Goal: Task Accomplishment & Management: Manage account settings

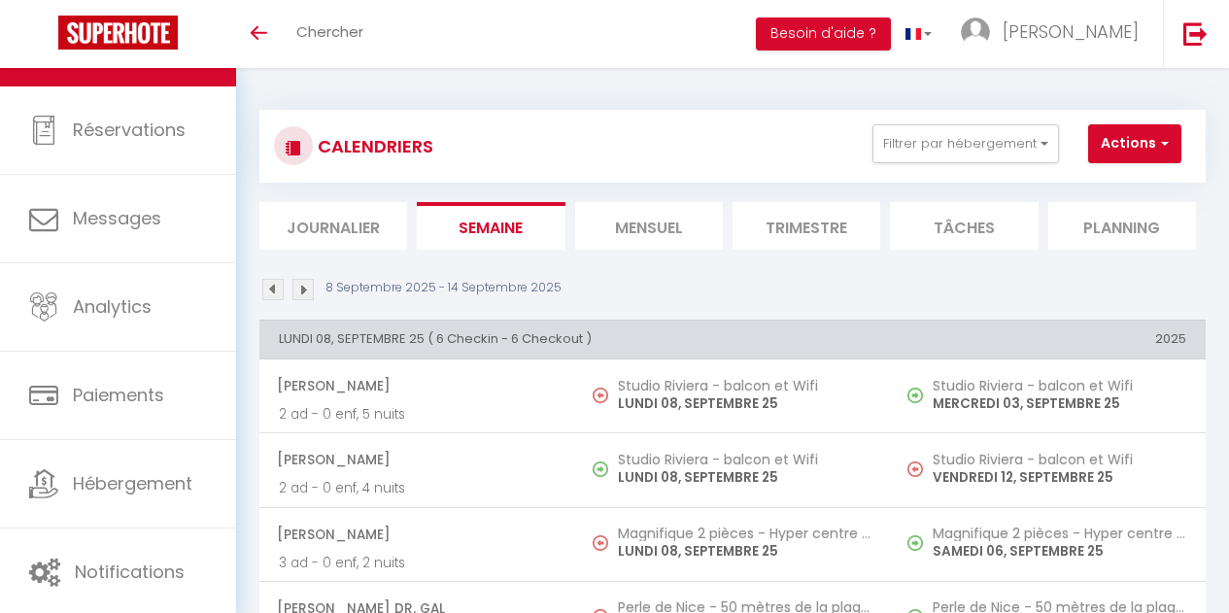
click at [656, 223] on li "Mensuel" at bounding box center [649, 226] width 148 height 48
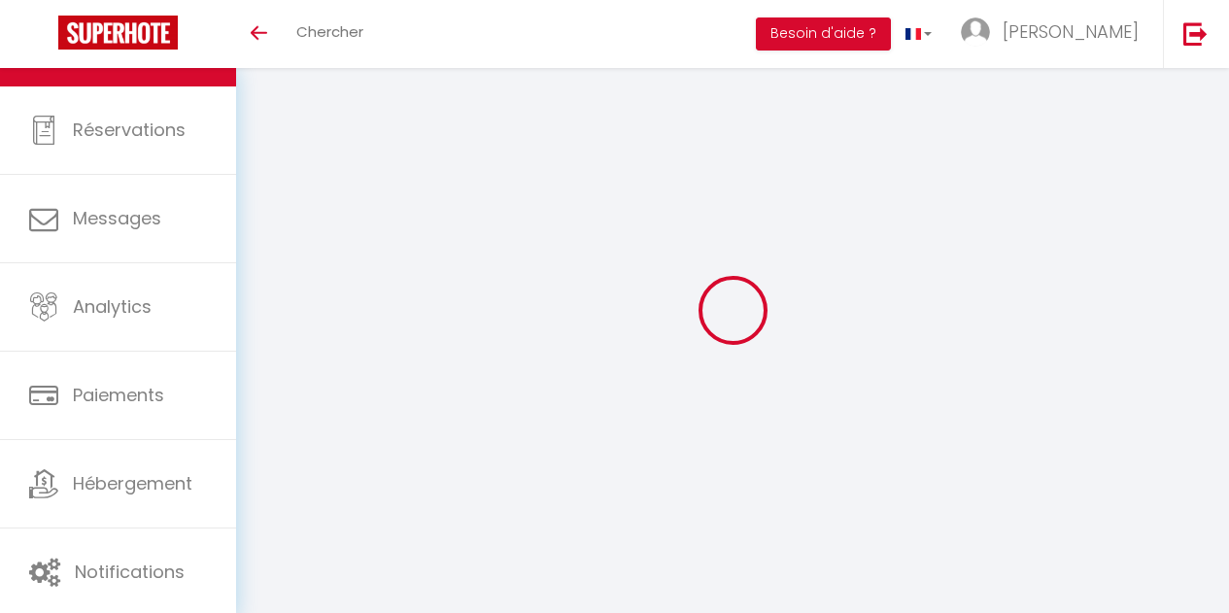
select select
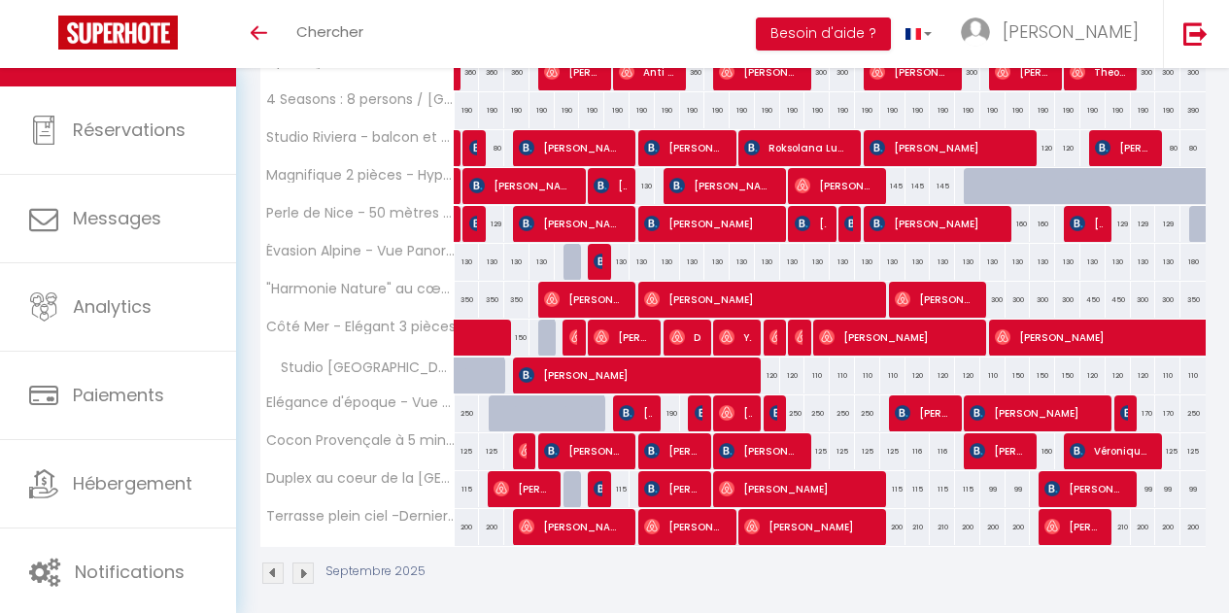
scroll to position [356, 0]
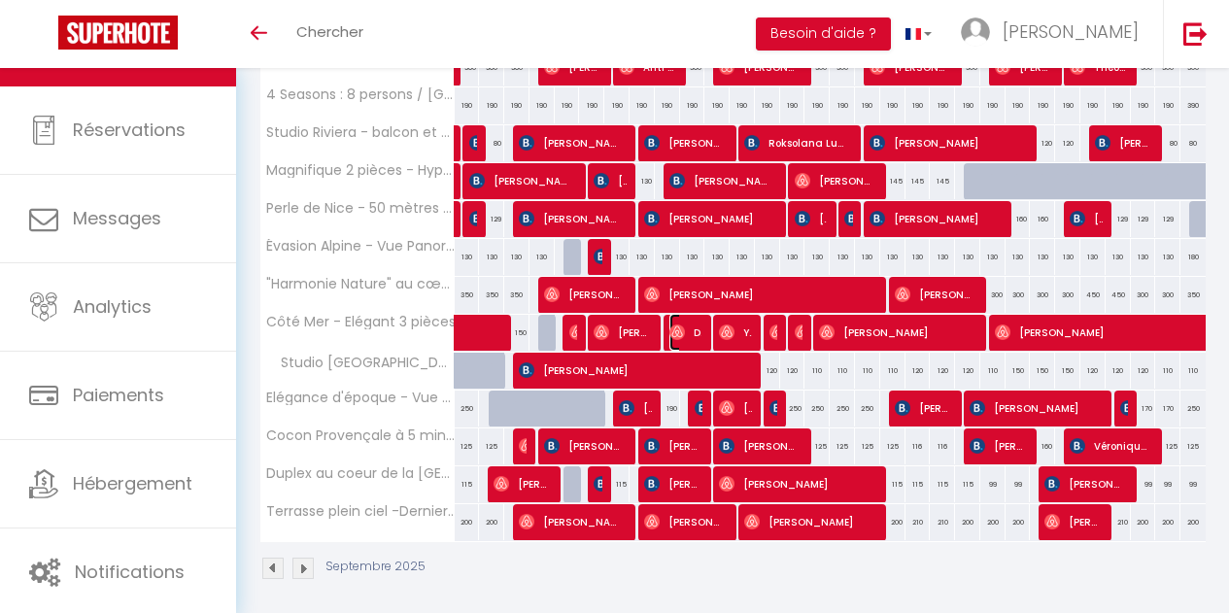
click at [675, 334] on img at bounding box center [678, 333] width 16 height 16
select select "OK"
select select "0"
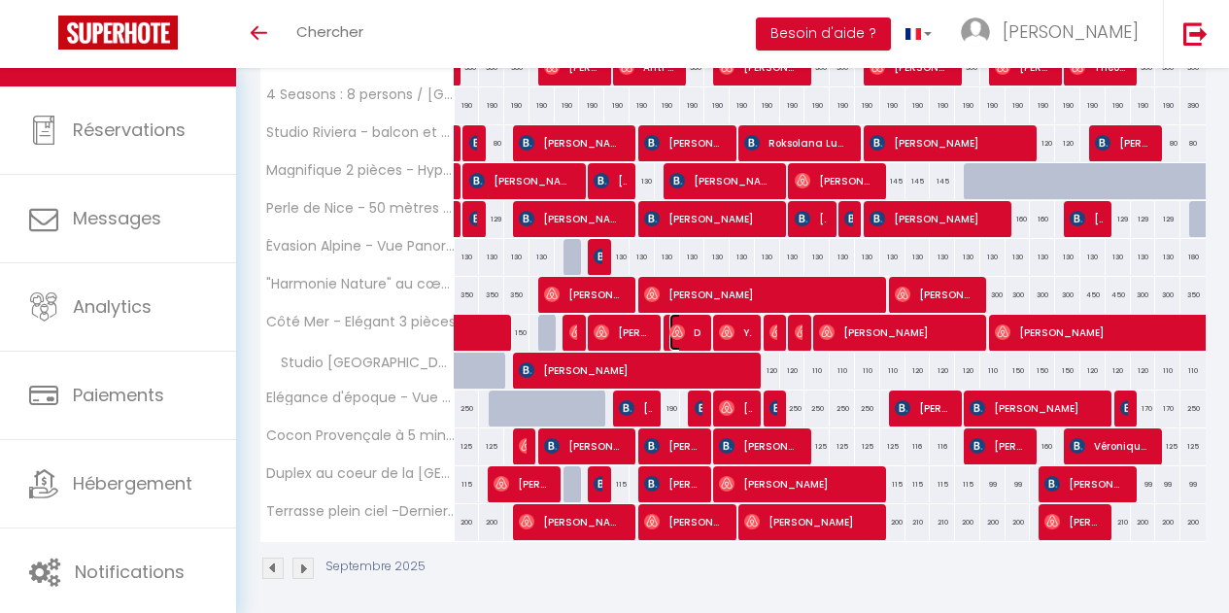
select select "1"
select select
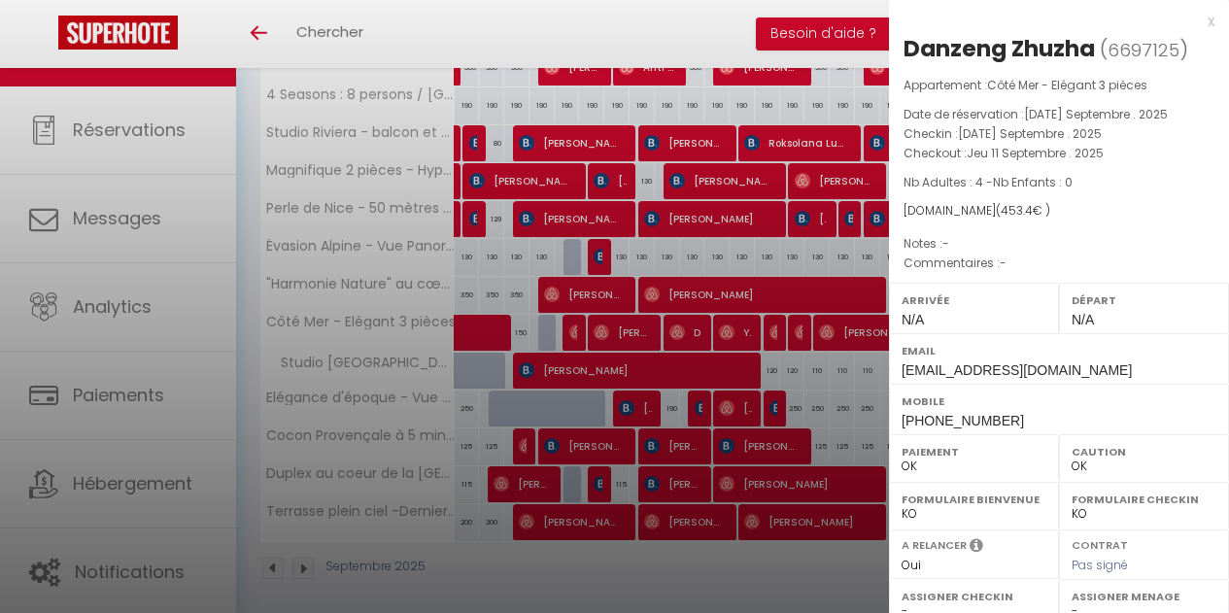
click at [1195, 23] on div "x" at bounding box center [1052, 21] width 326 height 23
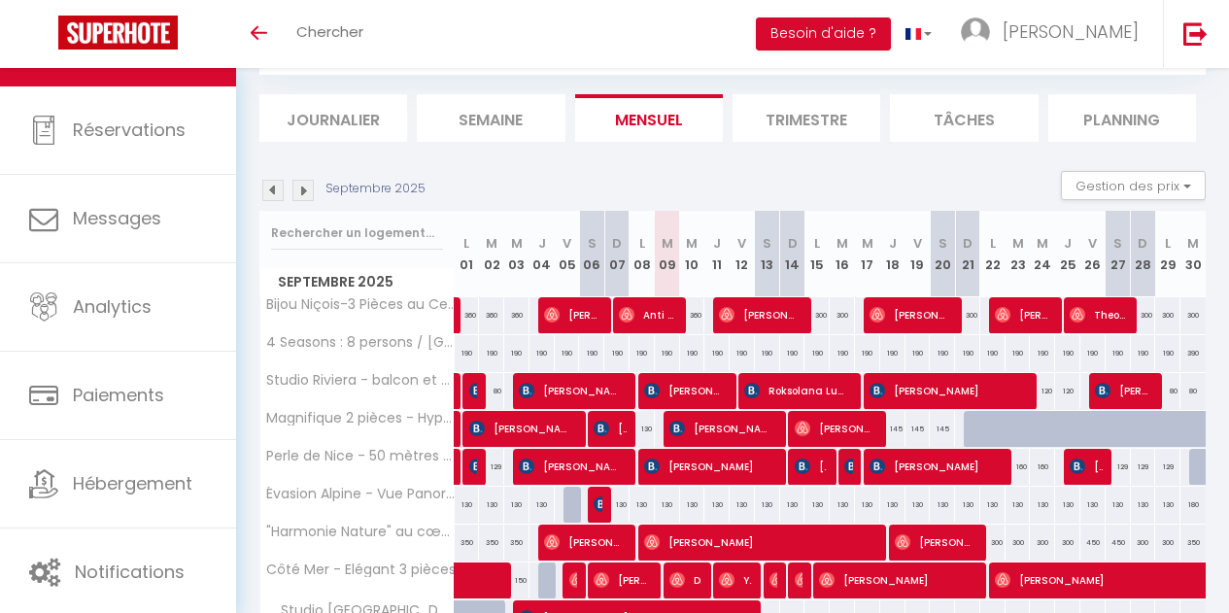
scroll to position [0, 0]
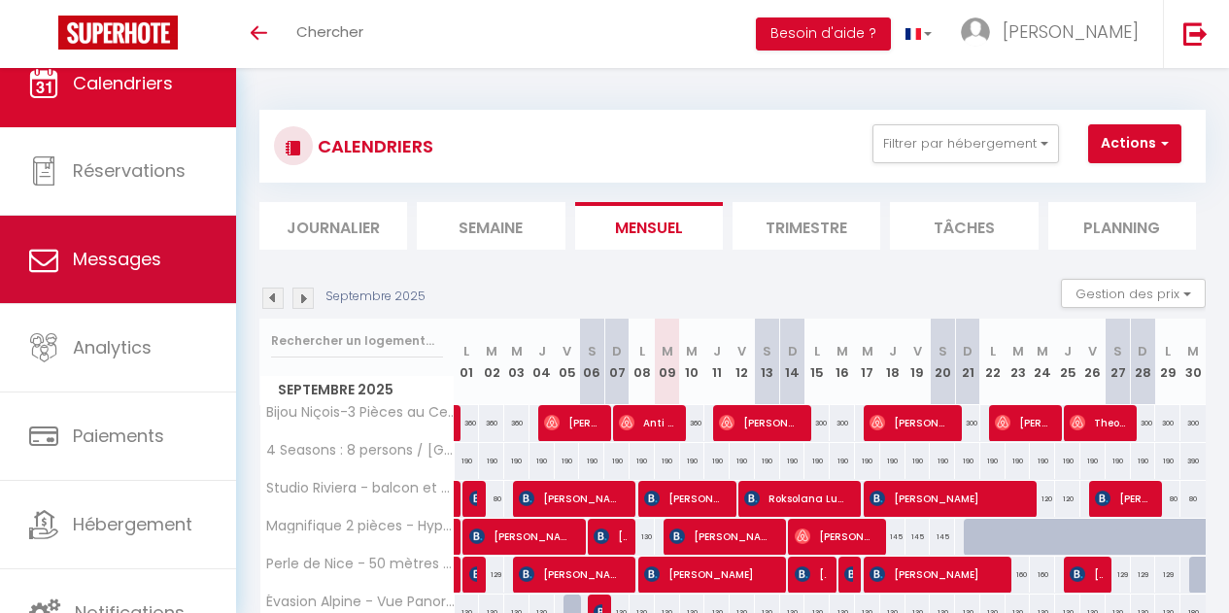
click at [91, 242] on link "Messages" at bounding box center [118, 259] width 236 height 87
select select "message"
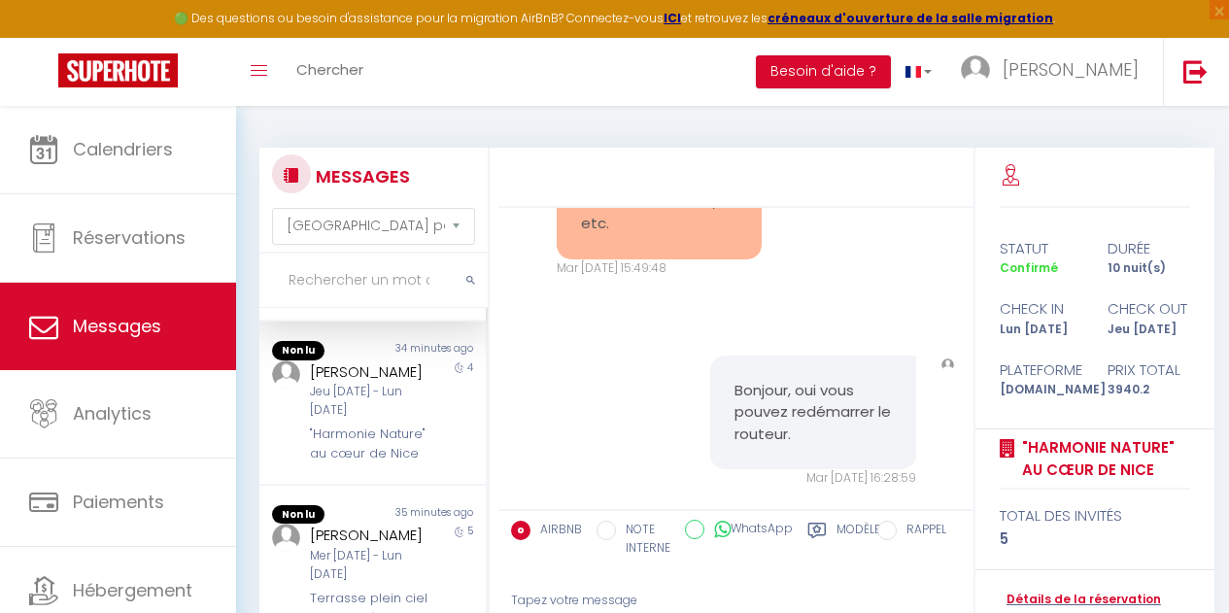
scroll to position [148, 0]
click at [403, 419] on div "Jeu [DATE] - Lun [DATE]" at bounding box center [370, 400] width 120 height 37
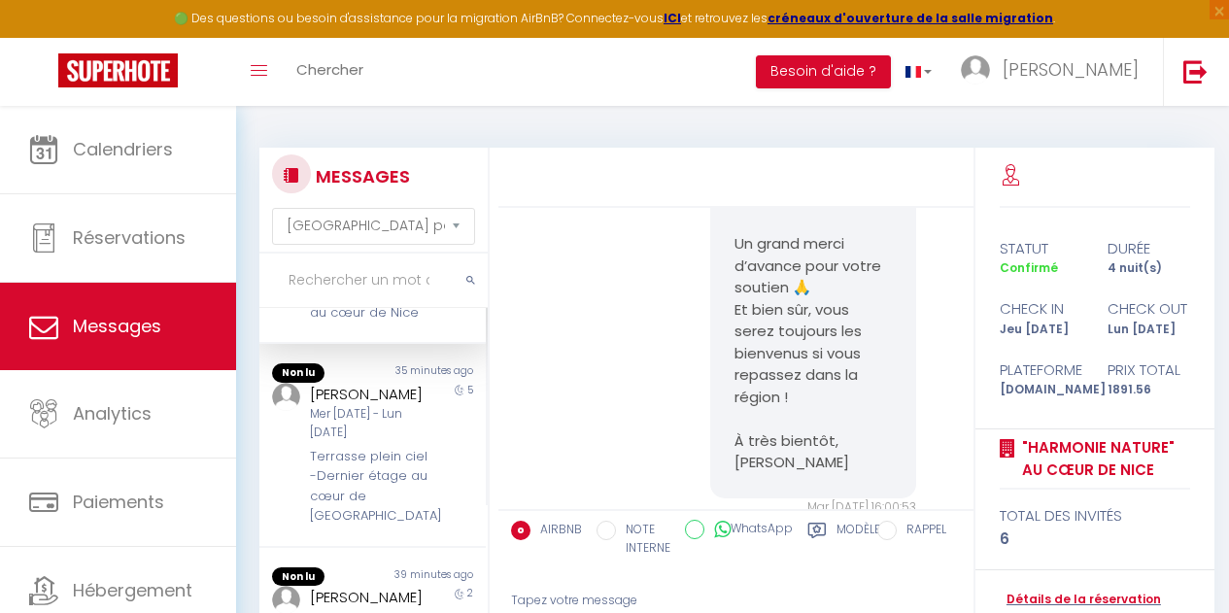
scroll to position [289, 0]
click at [366, 523] on div "Terrasse plein ciel -Dernier étage au cœur de [GEOGRAPHIC_DATA]" at bounding box center [370, 483] width 120 height 80
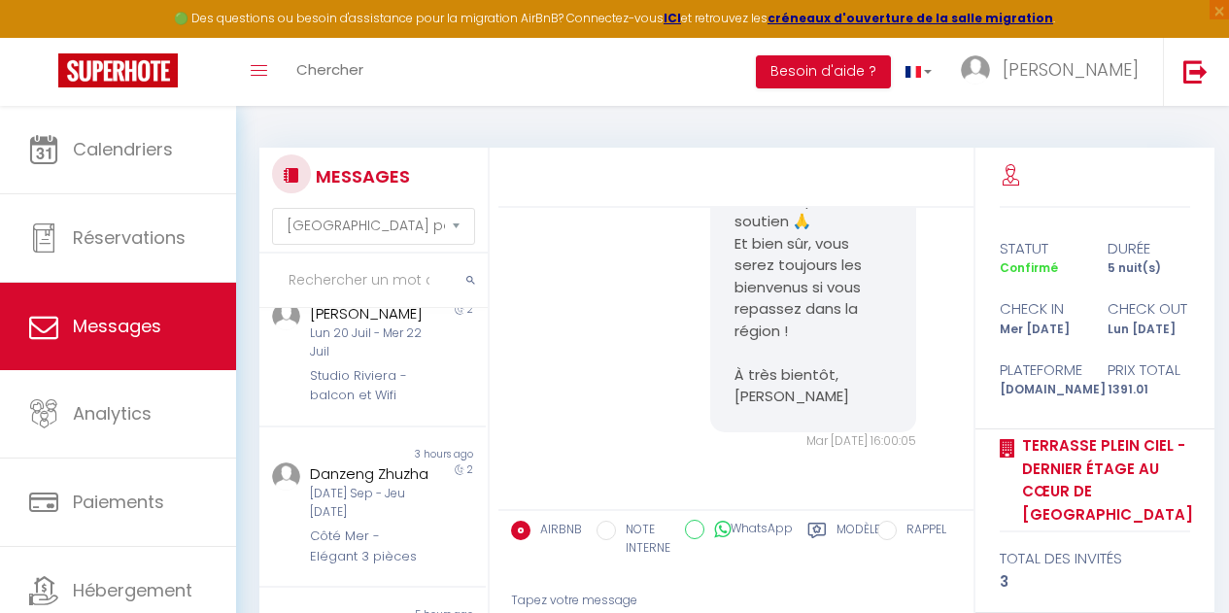
scroll to position [570, 0]
click at [371, 357] on div "Lun 20 Juil - Mer 22 Juil" at bounding box center [370, 338] width 120 height 37
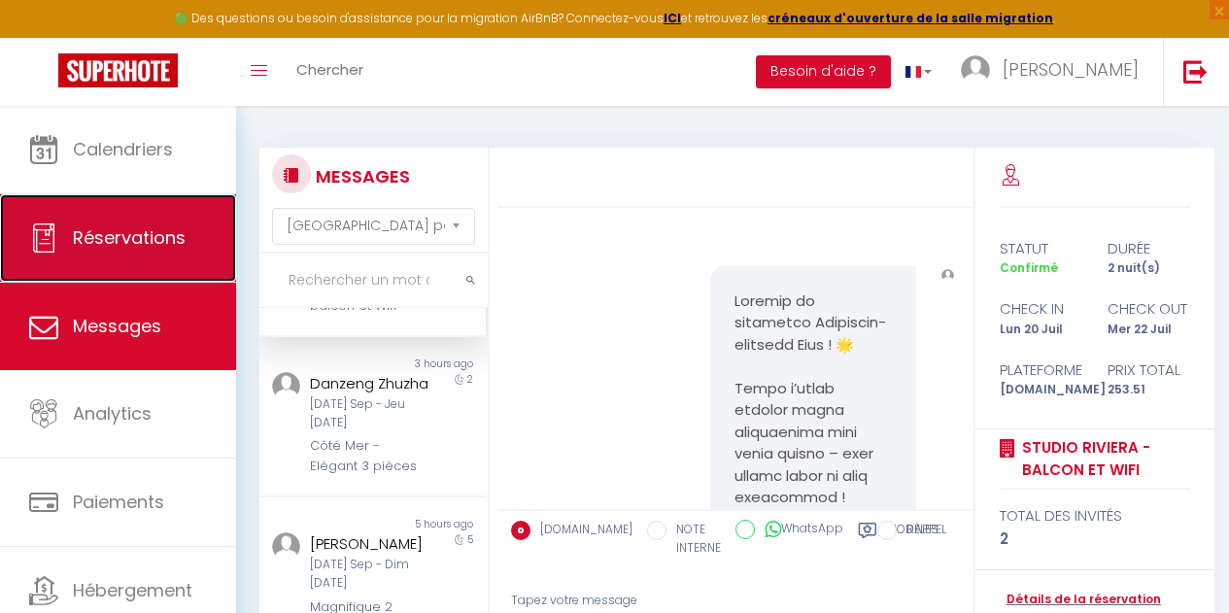
click at [75, 270] on link "Réservations" at bounding box center [118, 237] width 236 height 87
select select "not_cancelled"
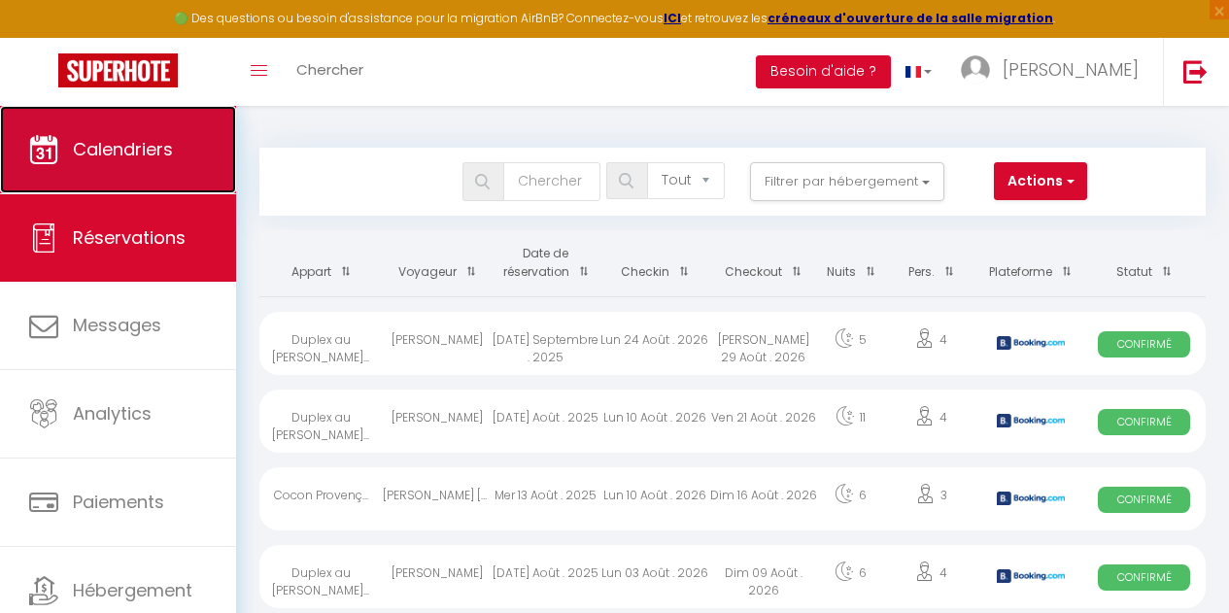
click at [147, 174] on link "Calendriers" at bounding box center [118, 149] width 236 height 87
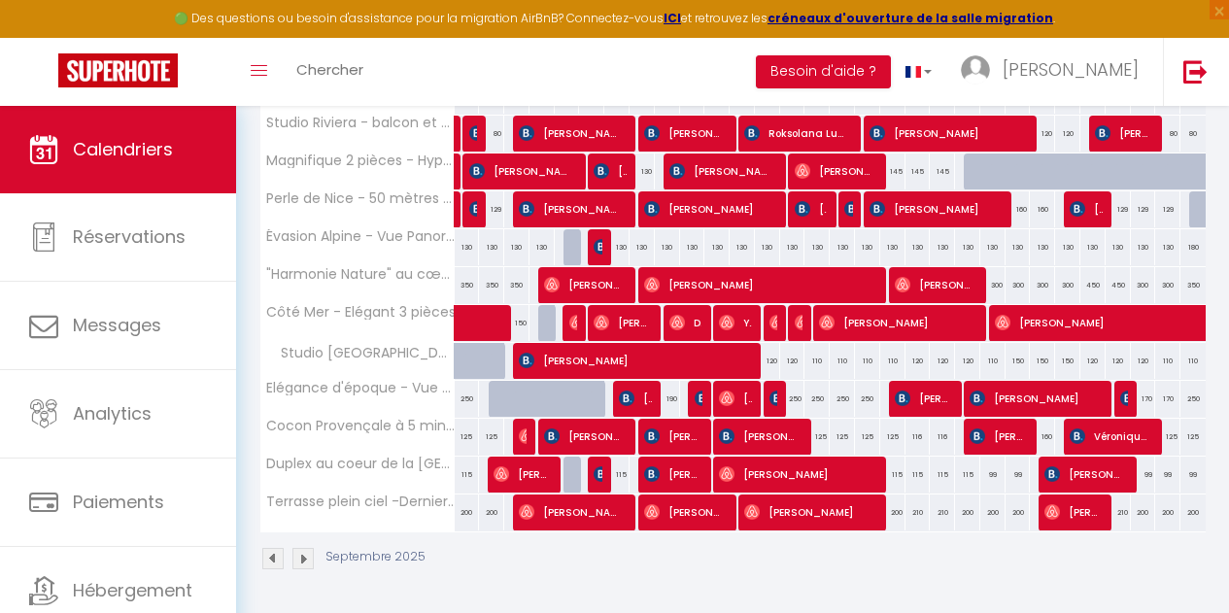
scroll to position [417, 0]
click at [629, 391] on img at bounding box center [627, 399] width 16 height 16
select select "OK"
select select "KO"
select select "0"
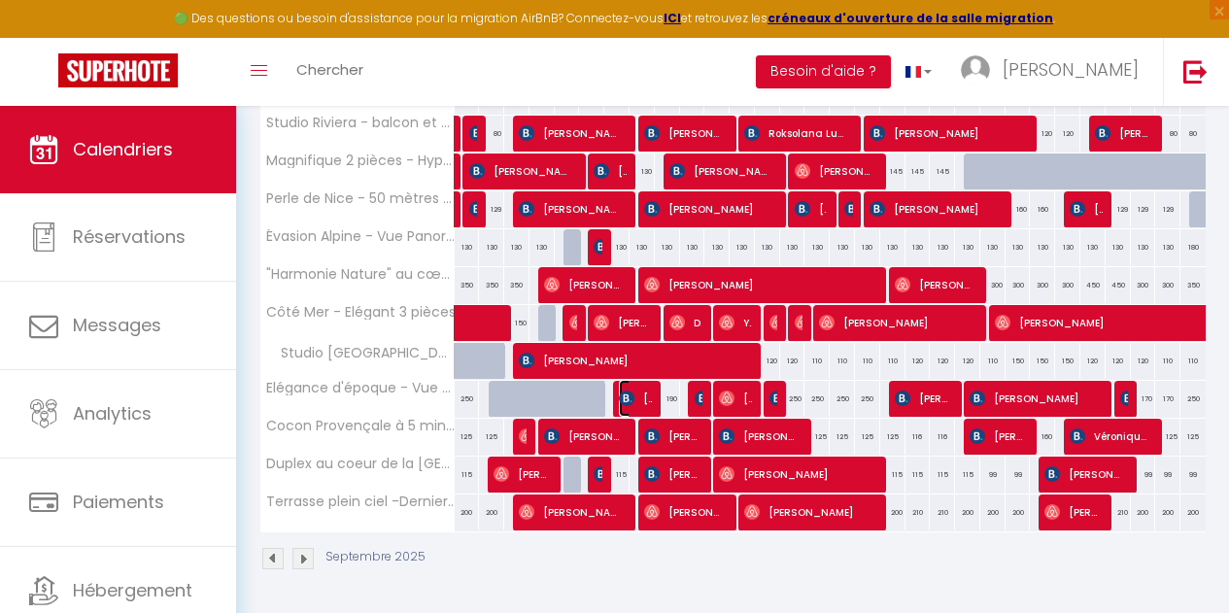
select select "0"
select select "1"
select select
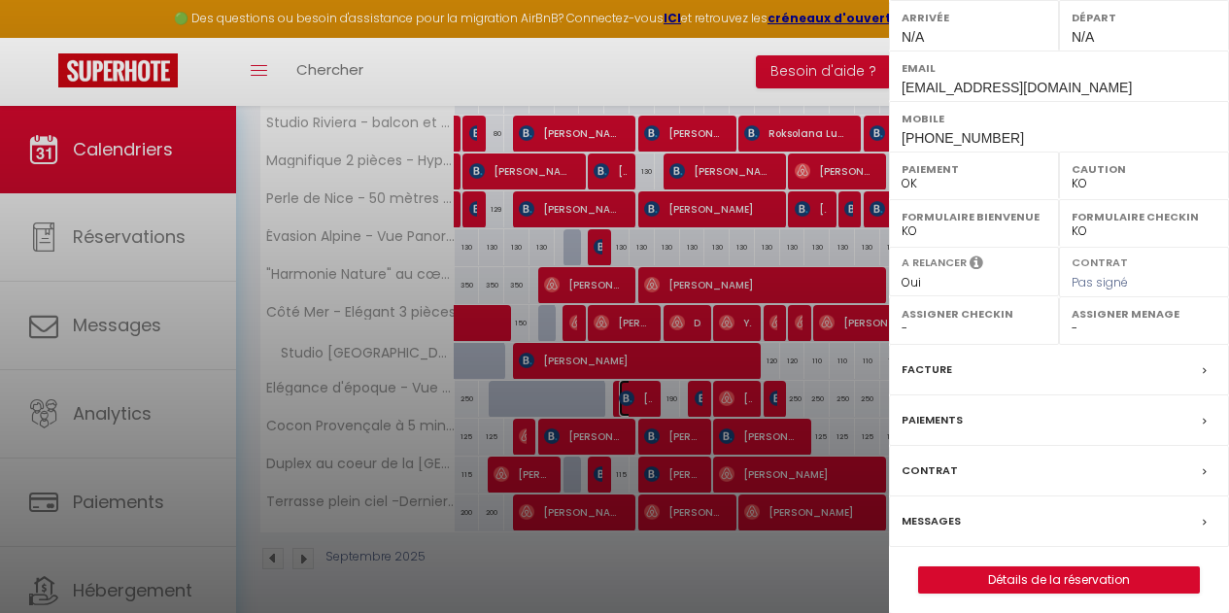
scroll to position [343, 0]
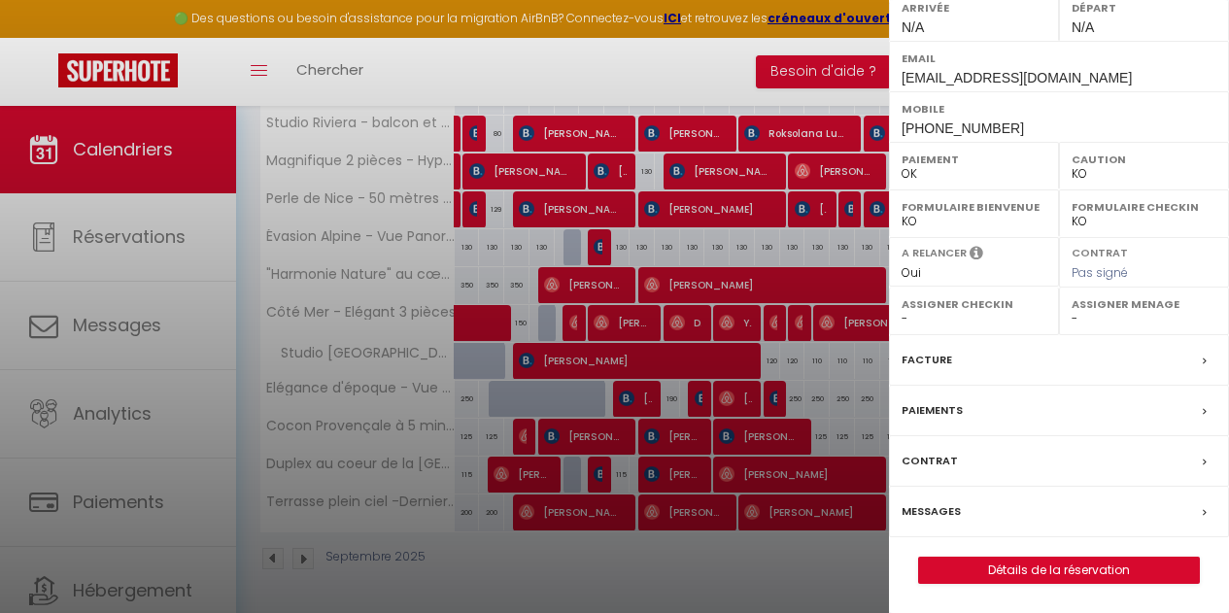
click at [952, 358] on div "Facture" at bounding box center [1059, 360] width 340 height 51
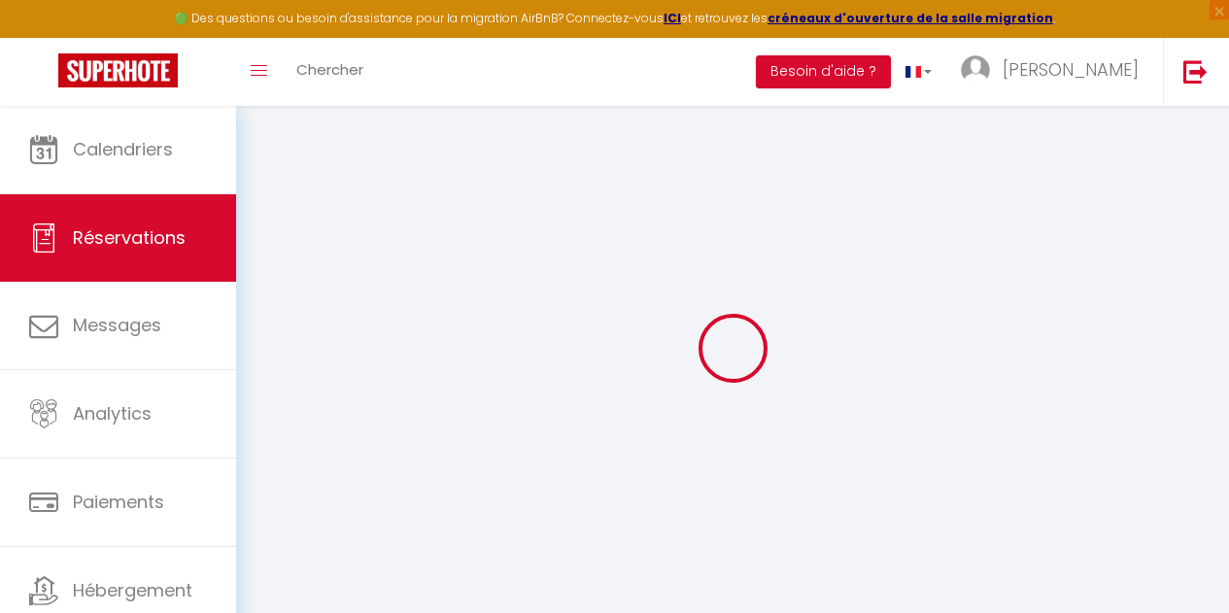
select select "taxes"
select select
checkbox input "false"
select select
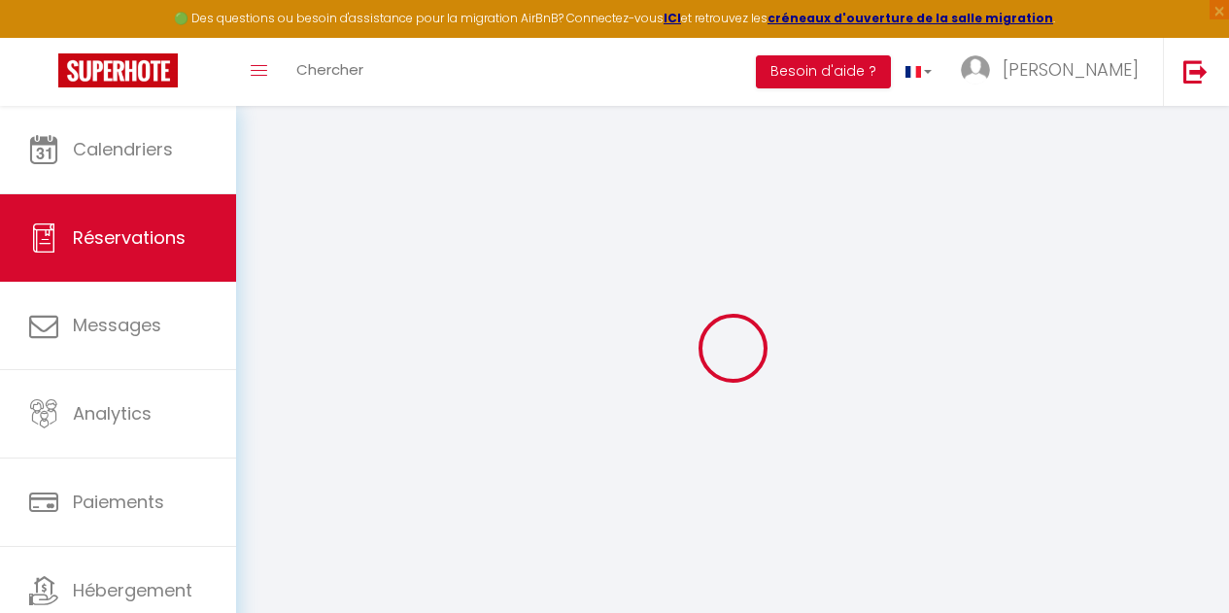
select select
checkbox input "false"
type textarea "** THIS RESERVATION HAS BEEN PRE-PAID ** BOOKING NOTE : Payment charge is EUR 6…"
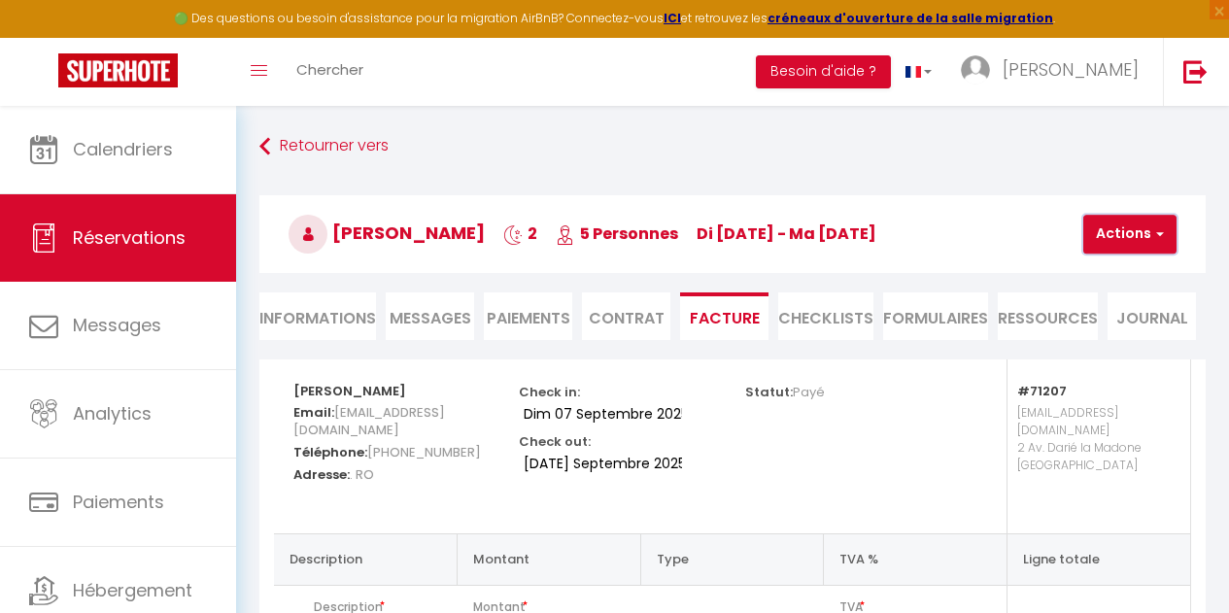
click at [1136, 221] on button "Actions" at bounding box center [1129, 234] width 93 height 39
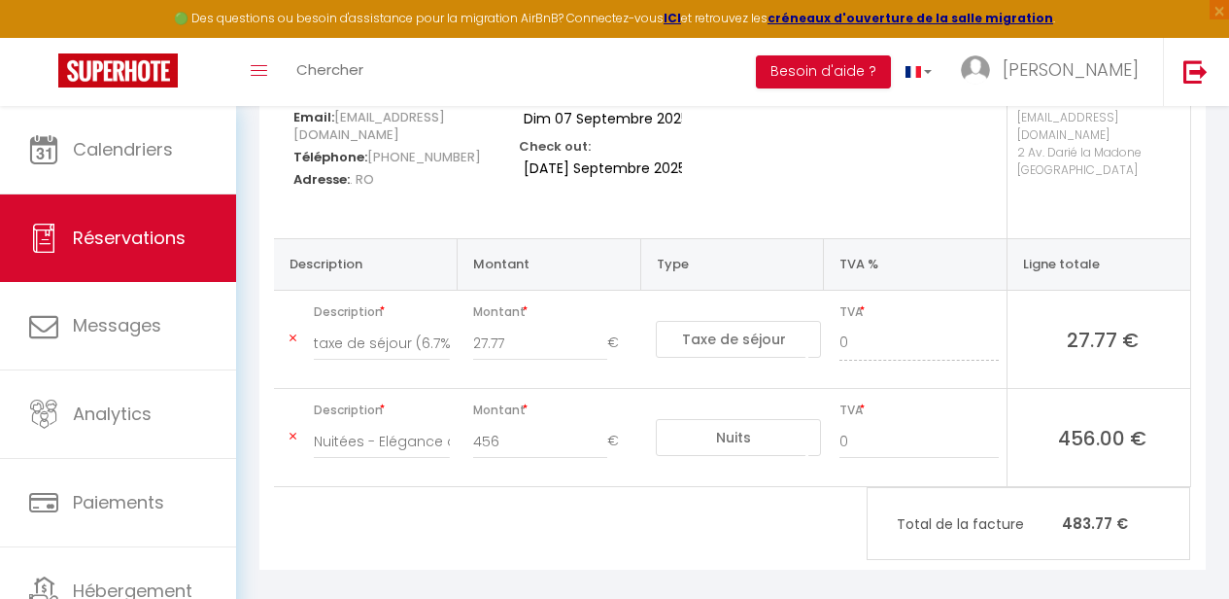
scroll to position [297, 0]
click at [975, 303] on span "TVA" at bounding box center [919, 309] width 159 height 27
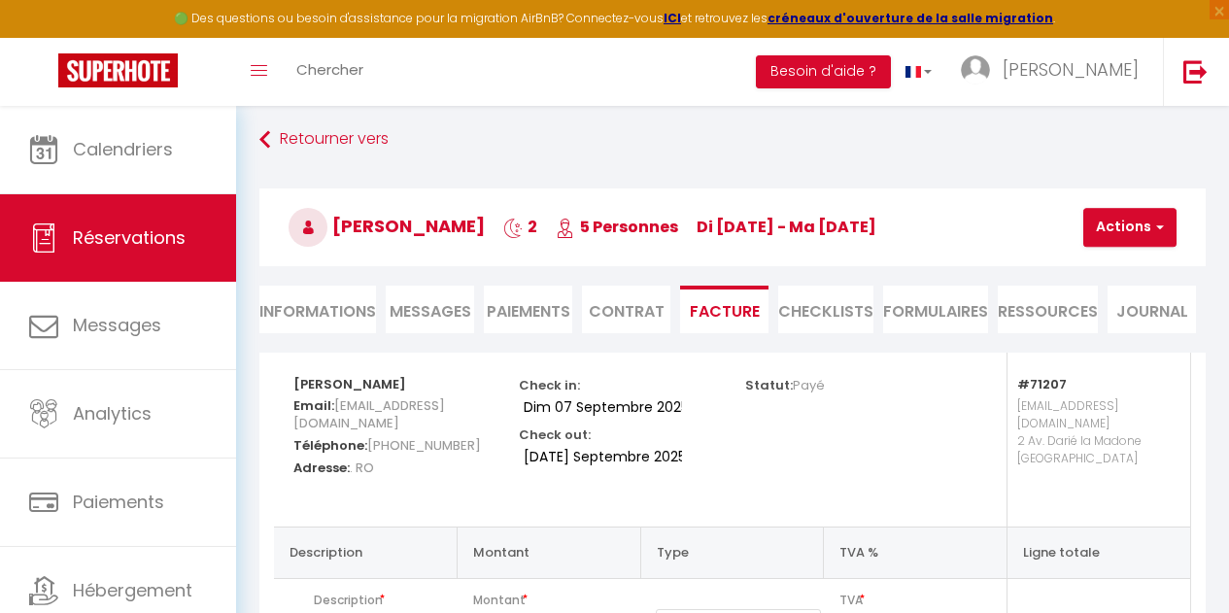
scroll to position [0, 0]
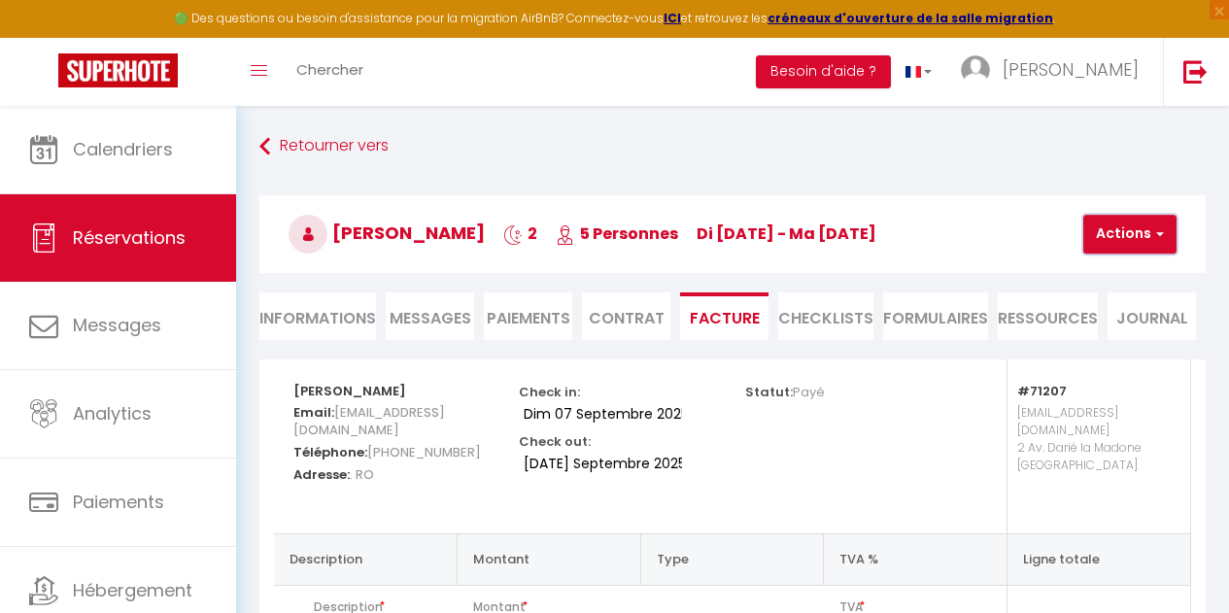
click at [1146, 235] on button "Actions" at bounding box center [1129, 234] width 93 height 39
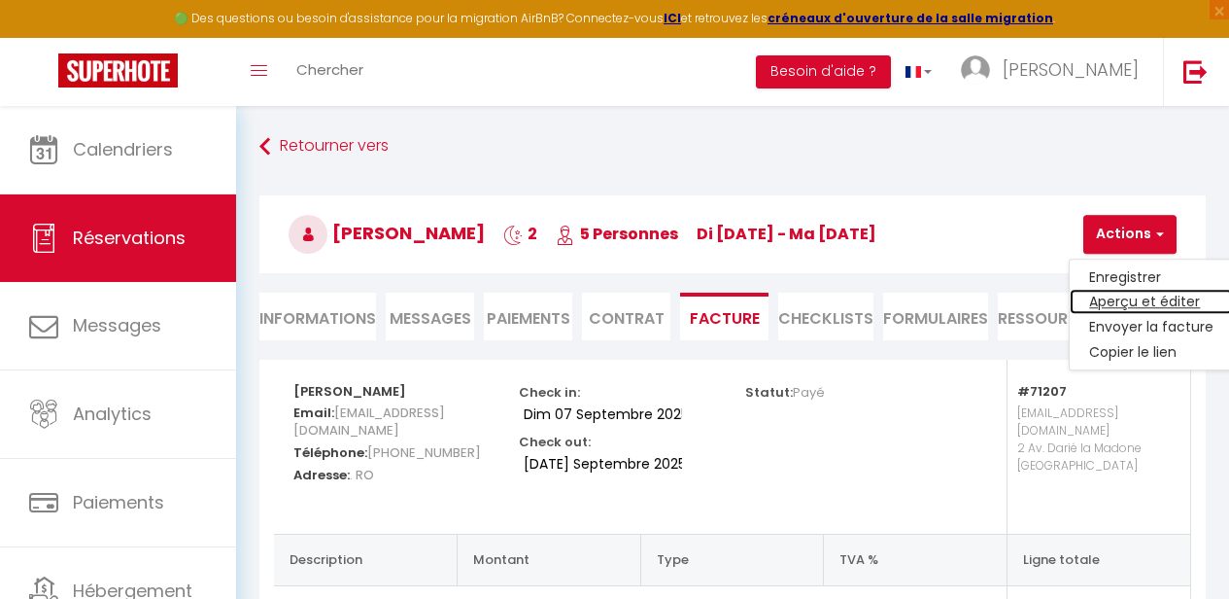
click at [1157, 300] on link "Aperçu et éditer" at bounding box center [1151, 302] width 163 height 25
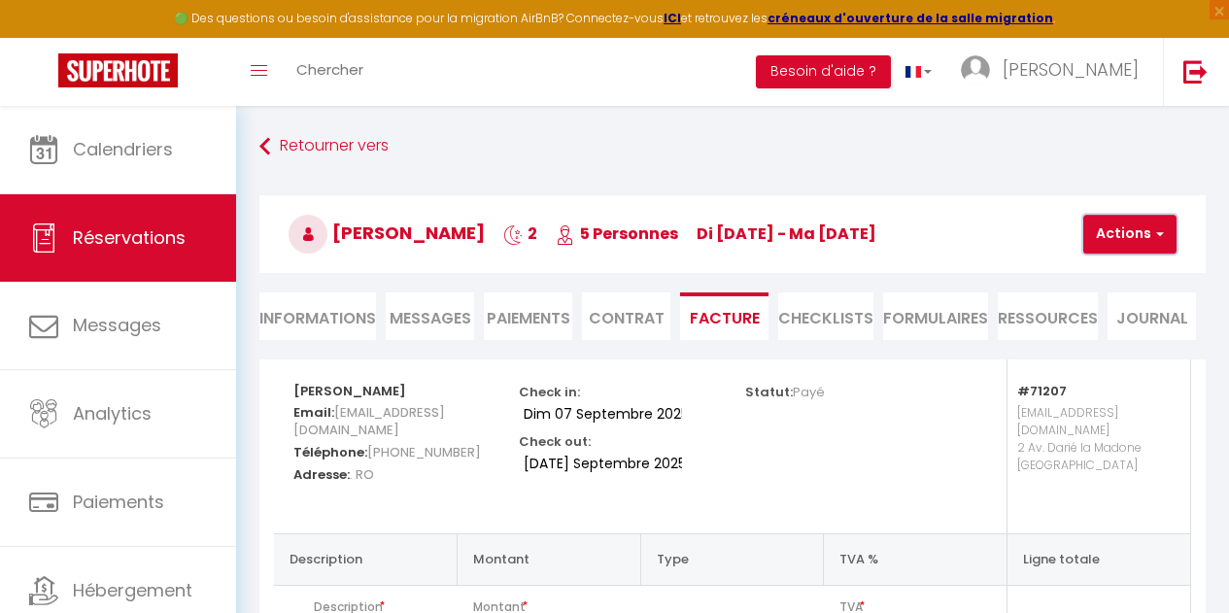
click at [1149, 231] on button "Actions" at bounding box center [1129, 234] width 93 height 39
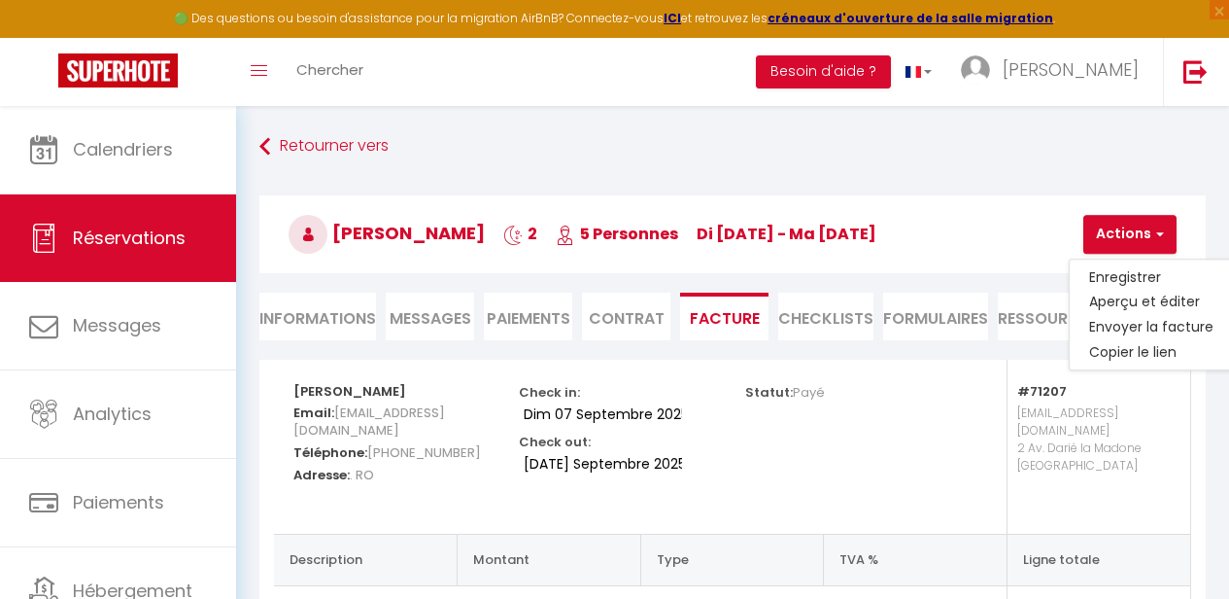
click at [1088, 445] on p "[EMAIL_ADDRESS][DOMAIN_NAME] 2 Av. [PERSON_NAME] [GEOGRAPHIC_DATA]" at bounding box center [1094, 456] width 154 height 115
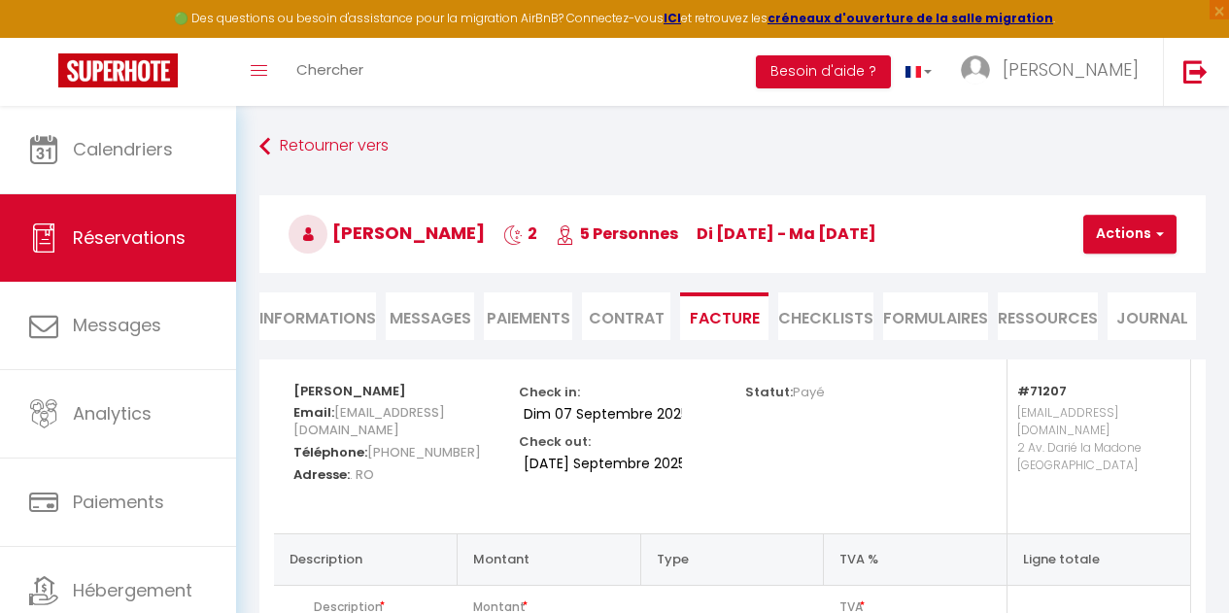
click at [1088, 445] on p "[EMAIL_ADDRESS][DOMAIN_NAME] 2 Av. [PERSON_NAME] [GEOGRAPHIC_DATA]" at bounding box center [1094, 456] width 154 height 115
click at [1129, 235] on button "Actions" at bounding box center [1129, 234] width 93 height 39
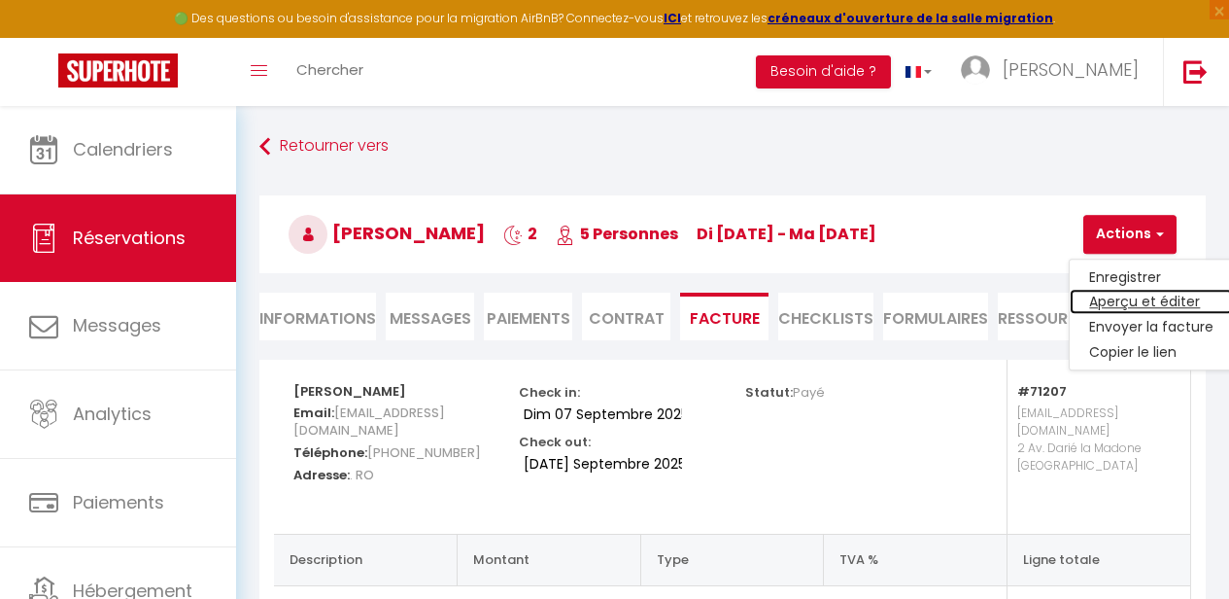
click at [1135, 304] on link "Aperçu et éditer" at bounding box center [1151, 302] width 163 height 25
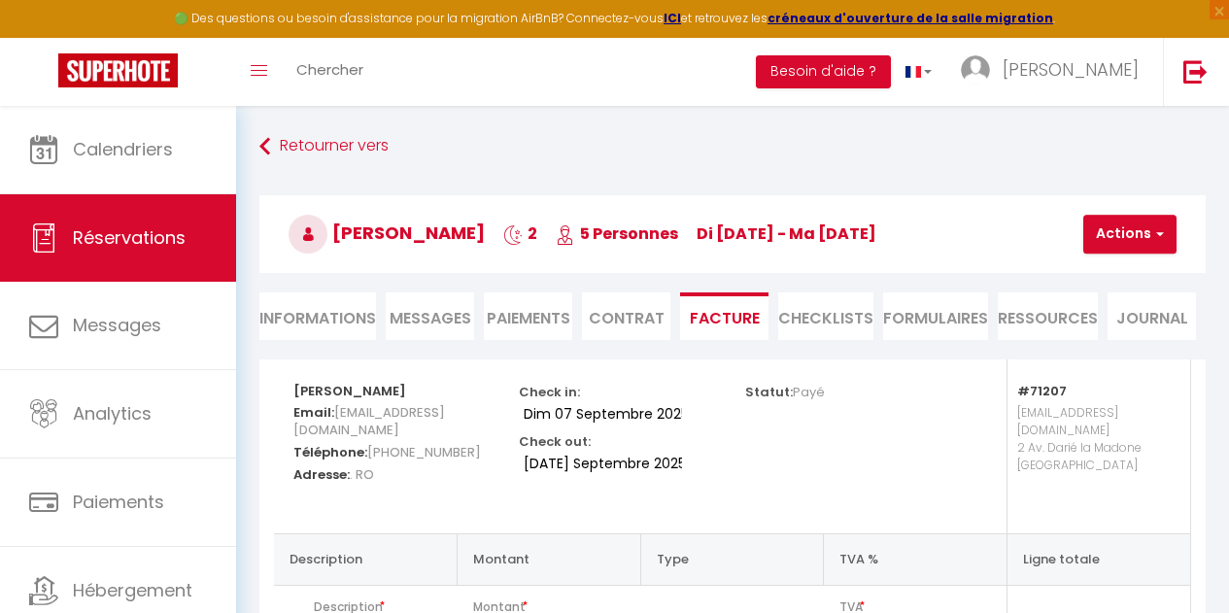
click at [292, 320] on li "Informations" at bounding box center [317, 316] width 117 height 48
select select
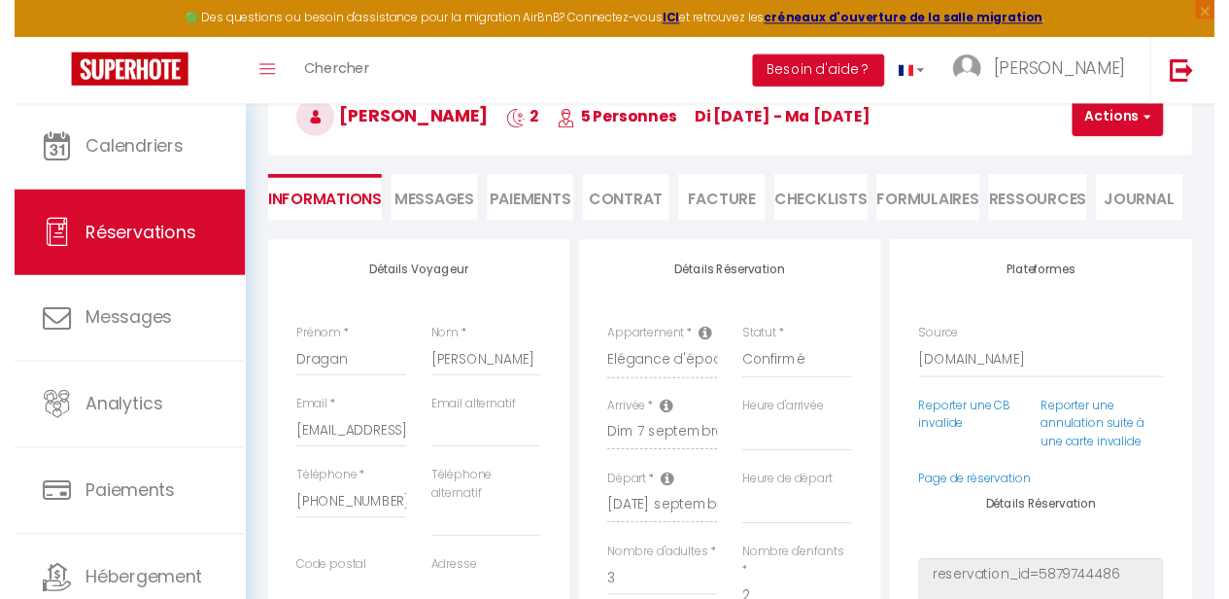
scroll to position [94, 0]
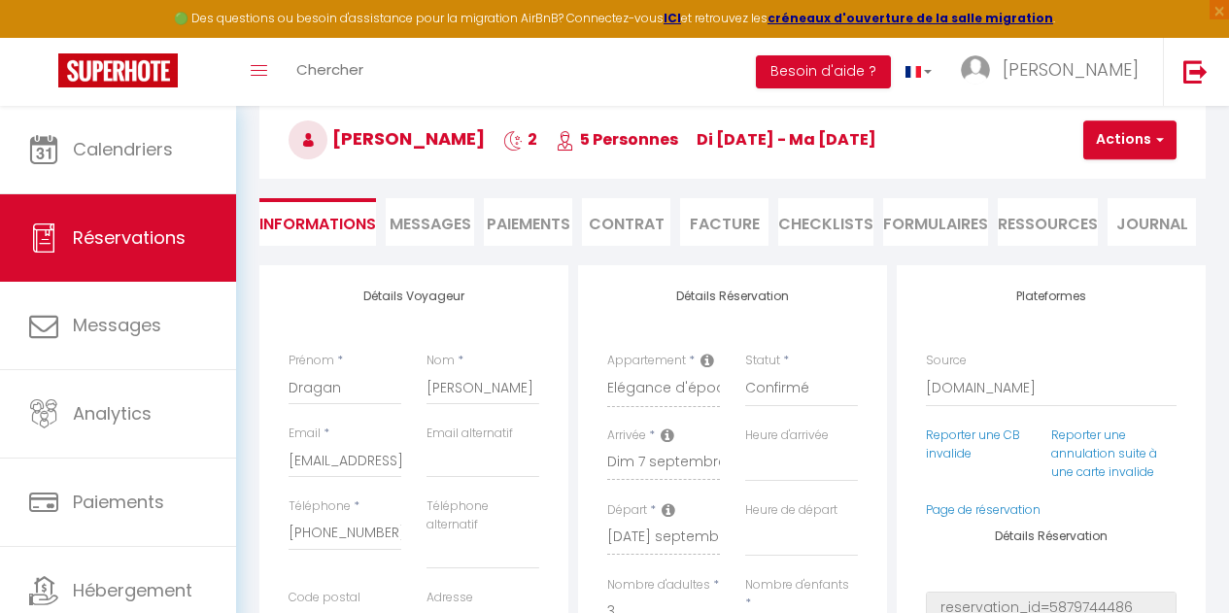
click at [454, 215] on span "Messages" at bounding box center [431, 224] width 82 height 22
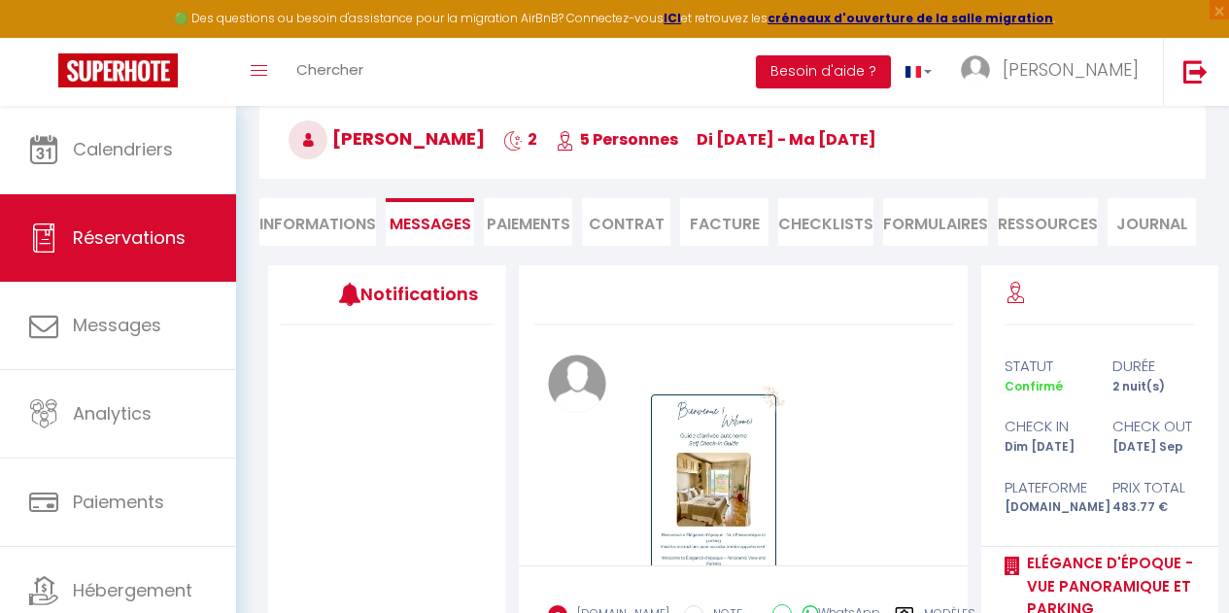
click at [533, 222] on li "Paiements" at bounding box center [528, 222] width 88 height 48
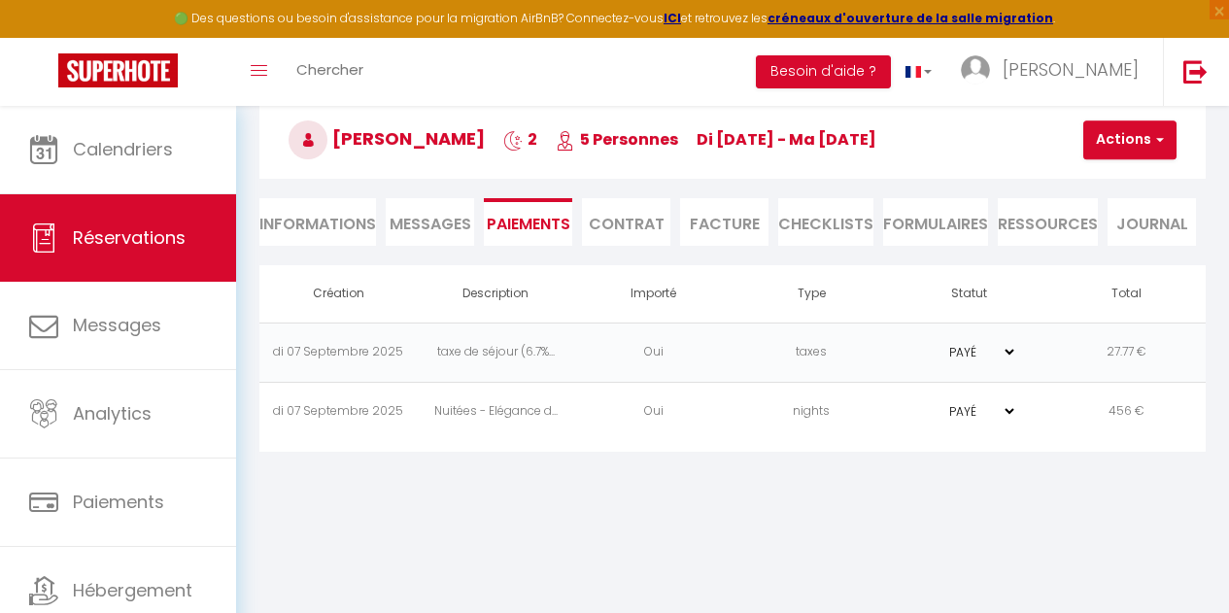
click at [627, 216] on li "Contrat" at bounding box center [626, 222] width 88 height 48
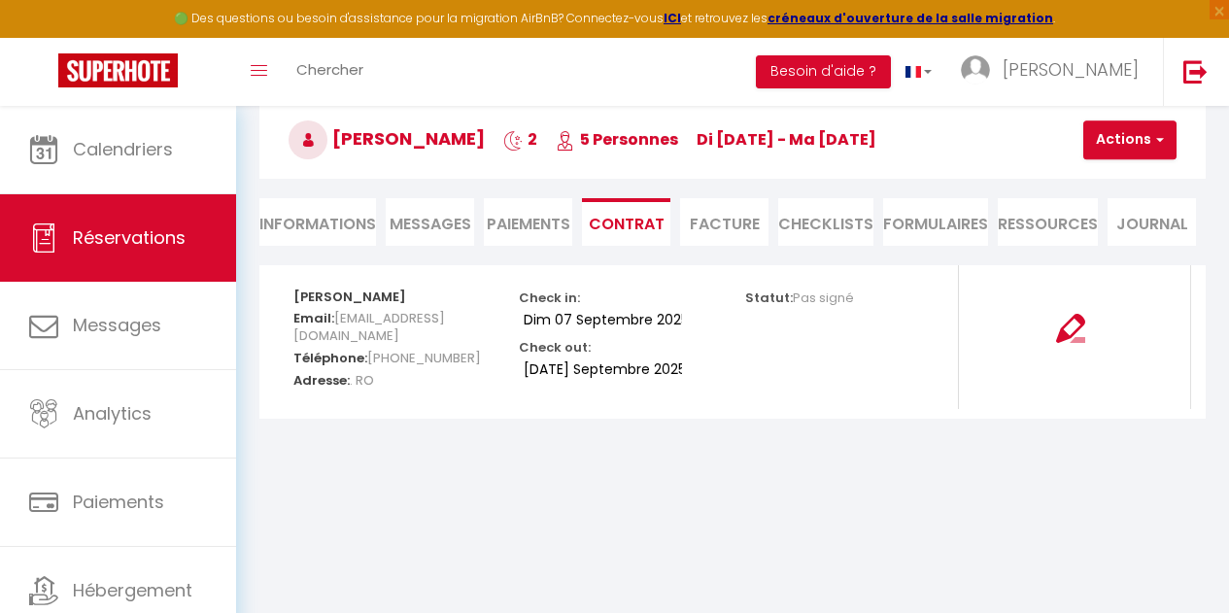
click at [695, 215] on li "Facture" at bounding box center [724, 222] width 88 height 48
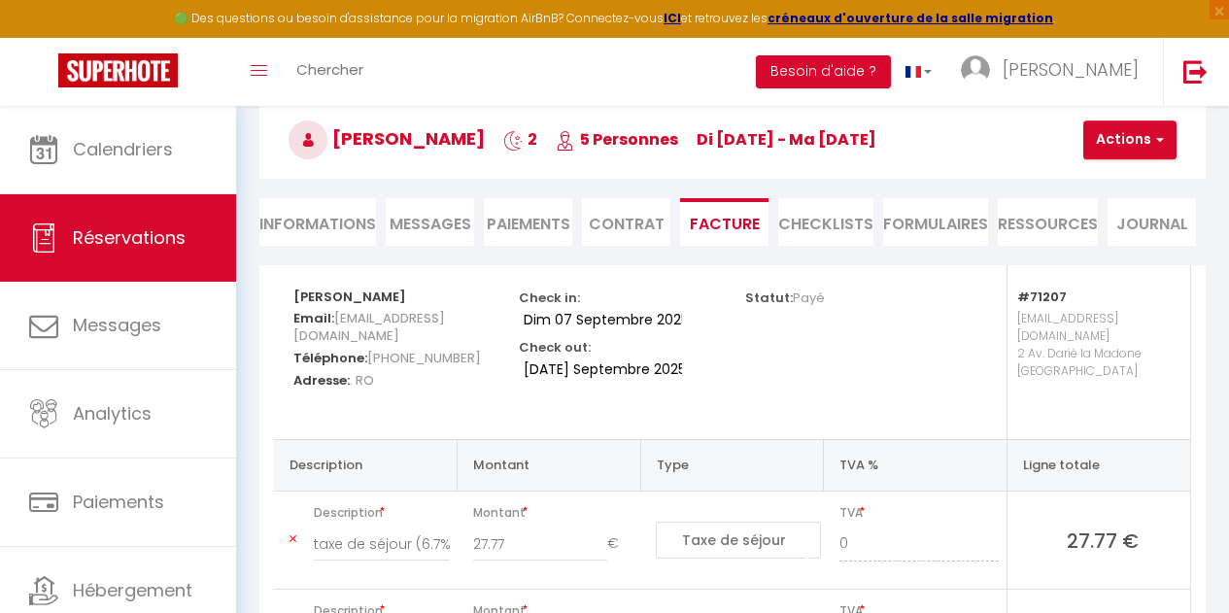
click at [808, 215] on li "CHECKLISTS" at bounding box center [825, 222] width 95 height 48
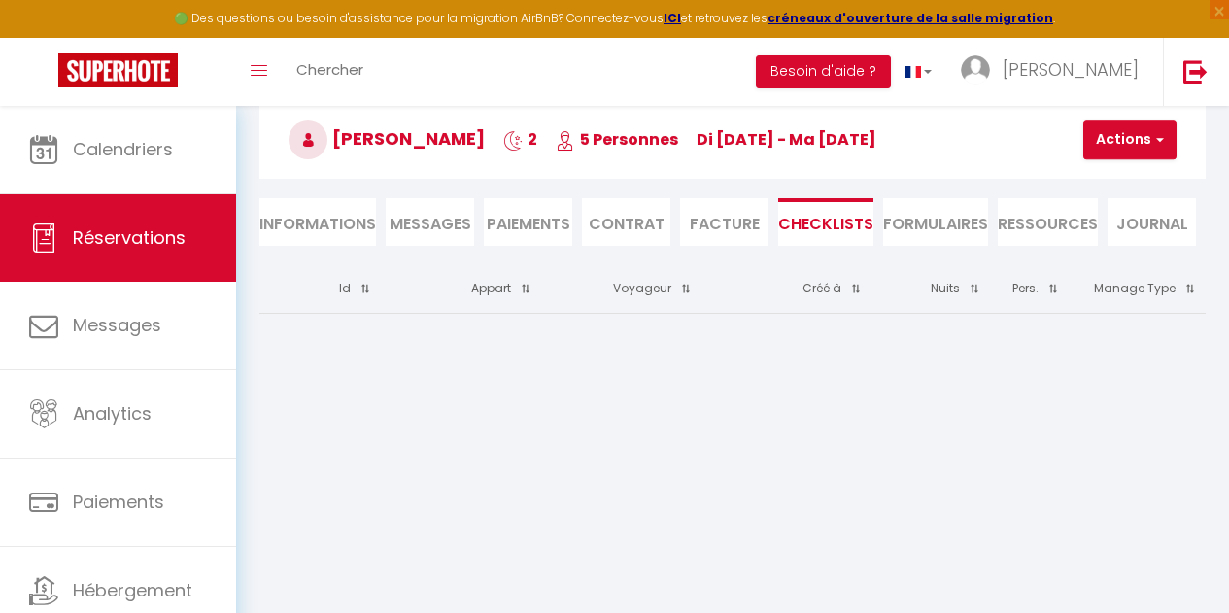
click at [896, 220] on li "FORMULAIRES" at bounding box center [935, 222] width 105 height 48
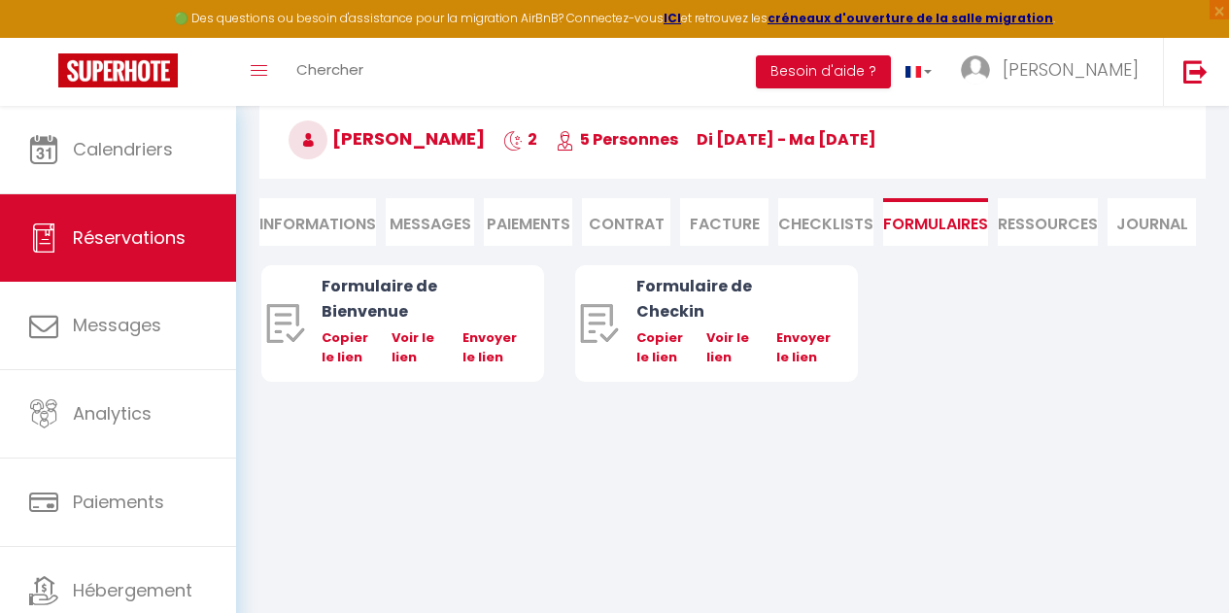
click at [1040, 206] on li "Ressources" at bounding box center [1048, 222] width 100 height 48
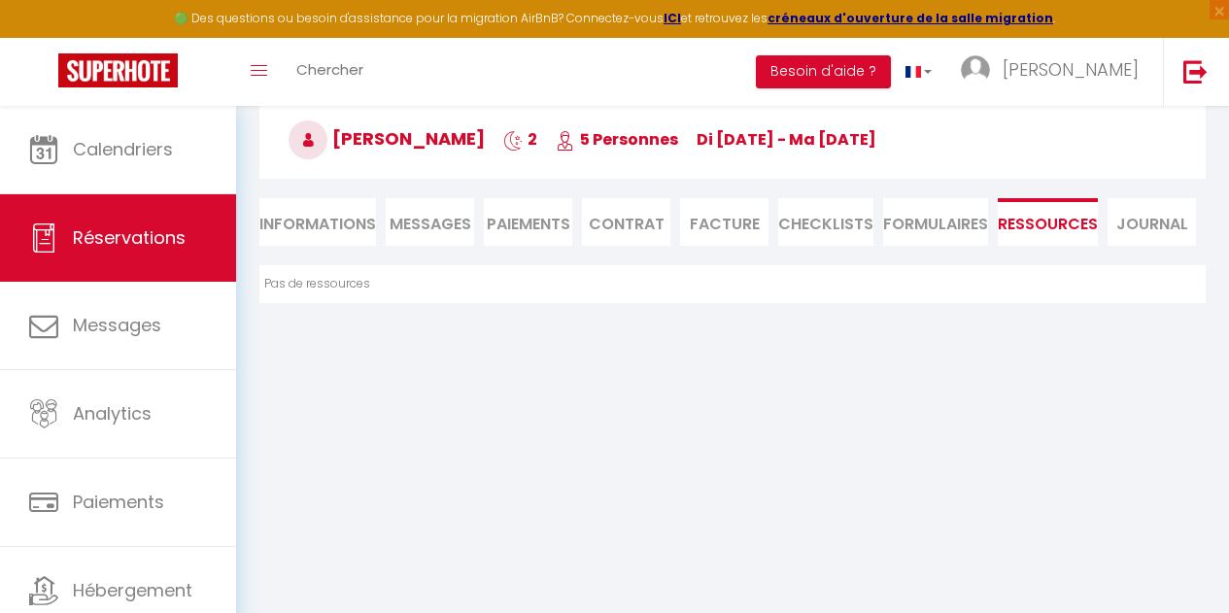
click at [761, 209] on li "Facture" at bounding box center [724, 222] width 88 height 48
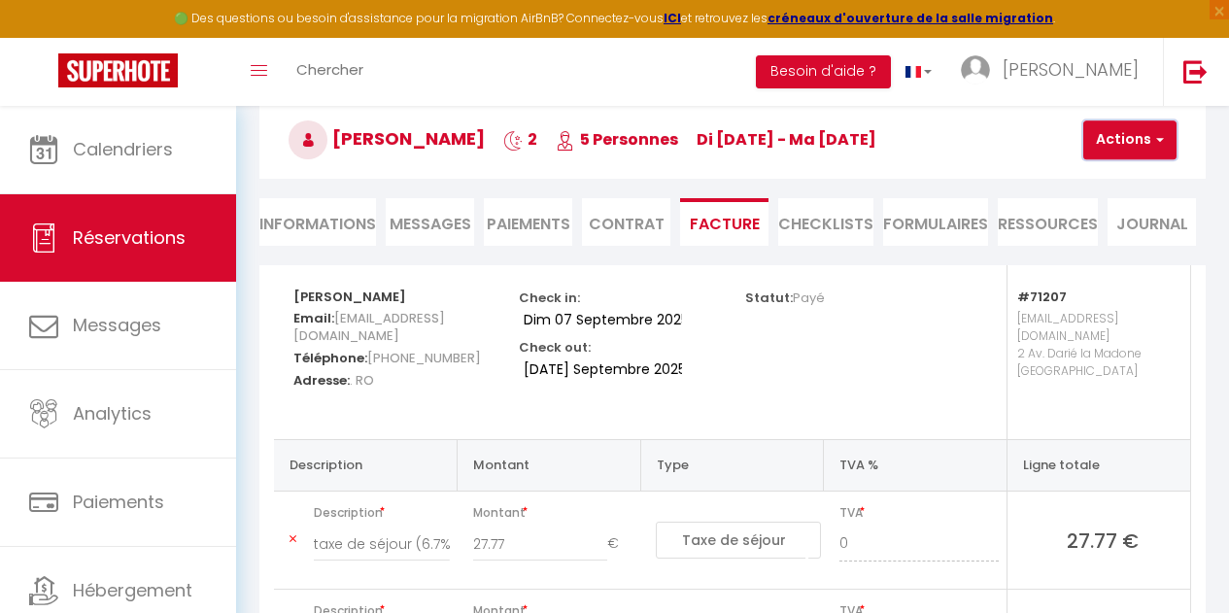
click at [1160, 137] on span "button" at bounding box center [1158, 139] width 12 height 17
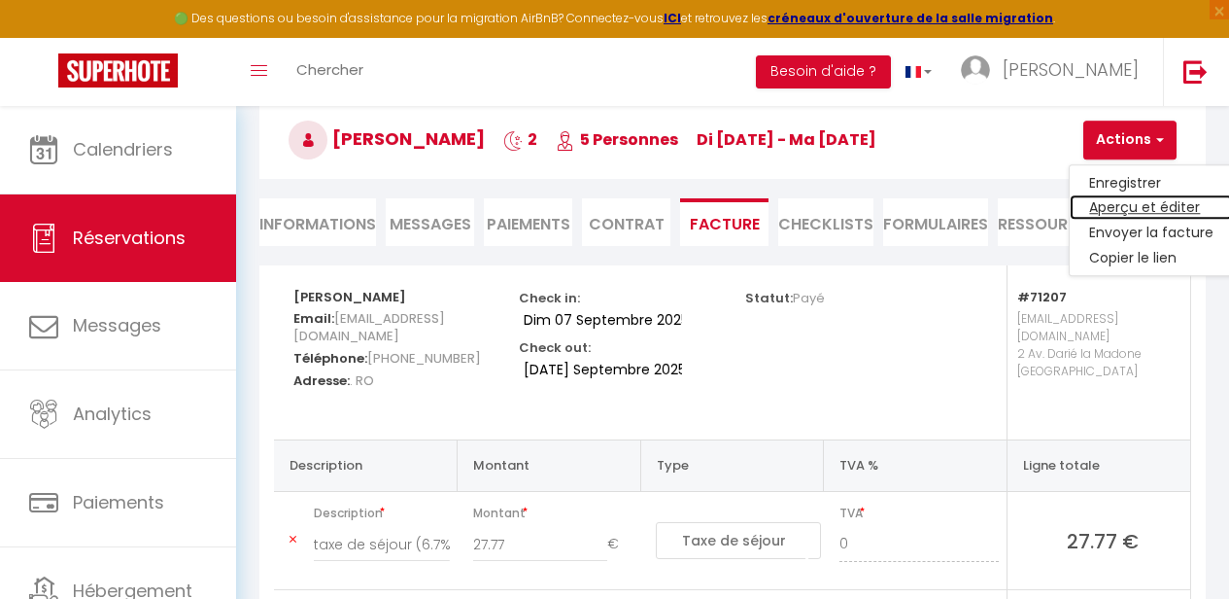
click at [1136, 210] on link "Aperçu et éditer" at bounding box center [1151, 207] width 163 height 25
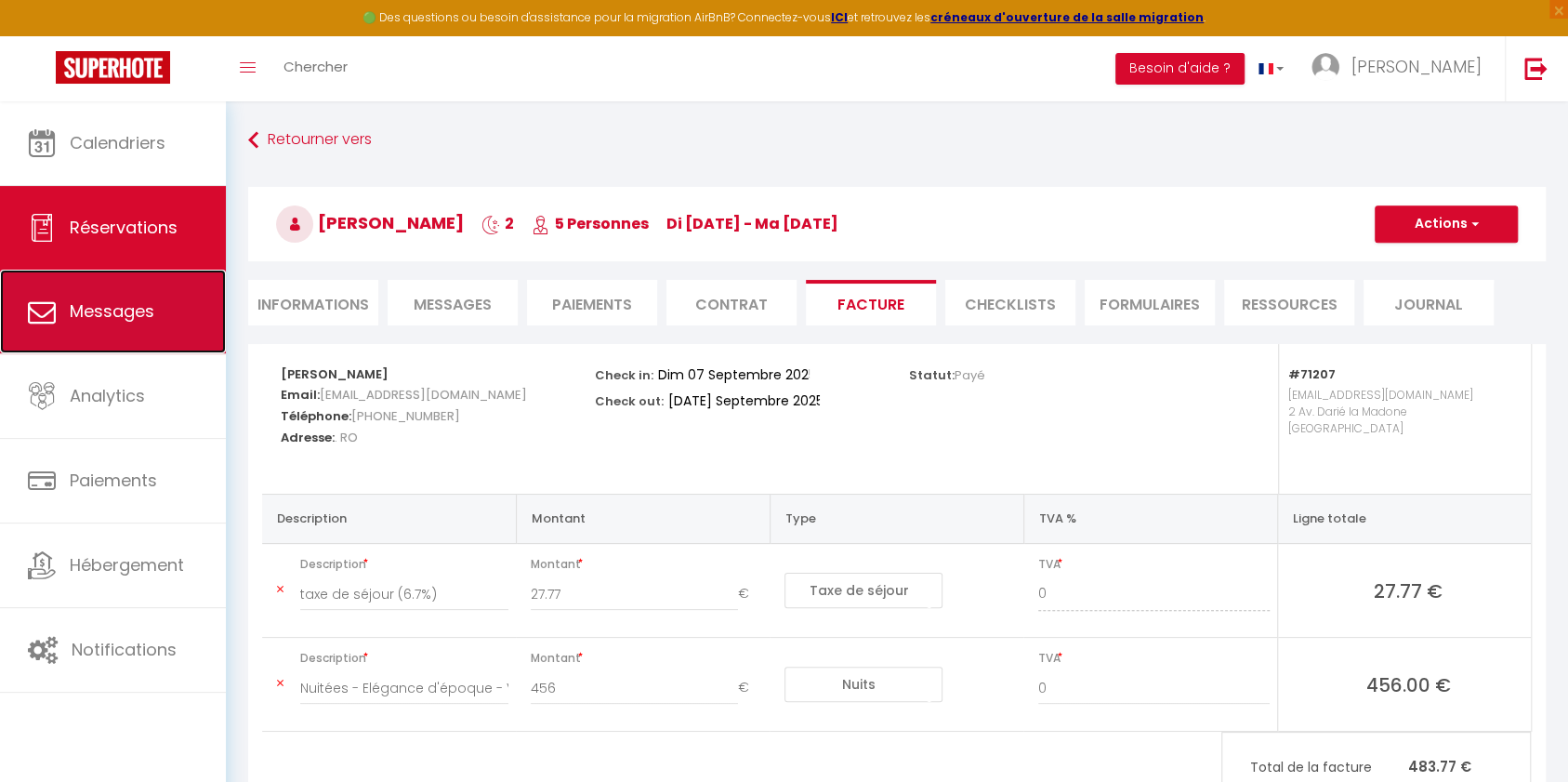
click at [143, 310] on span "Messages" at bounding box center [112, 311] width 84 height 23
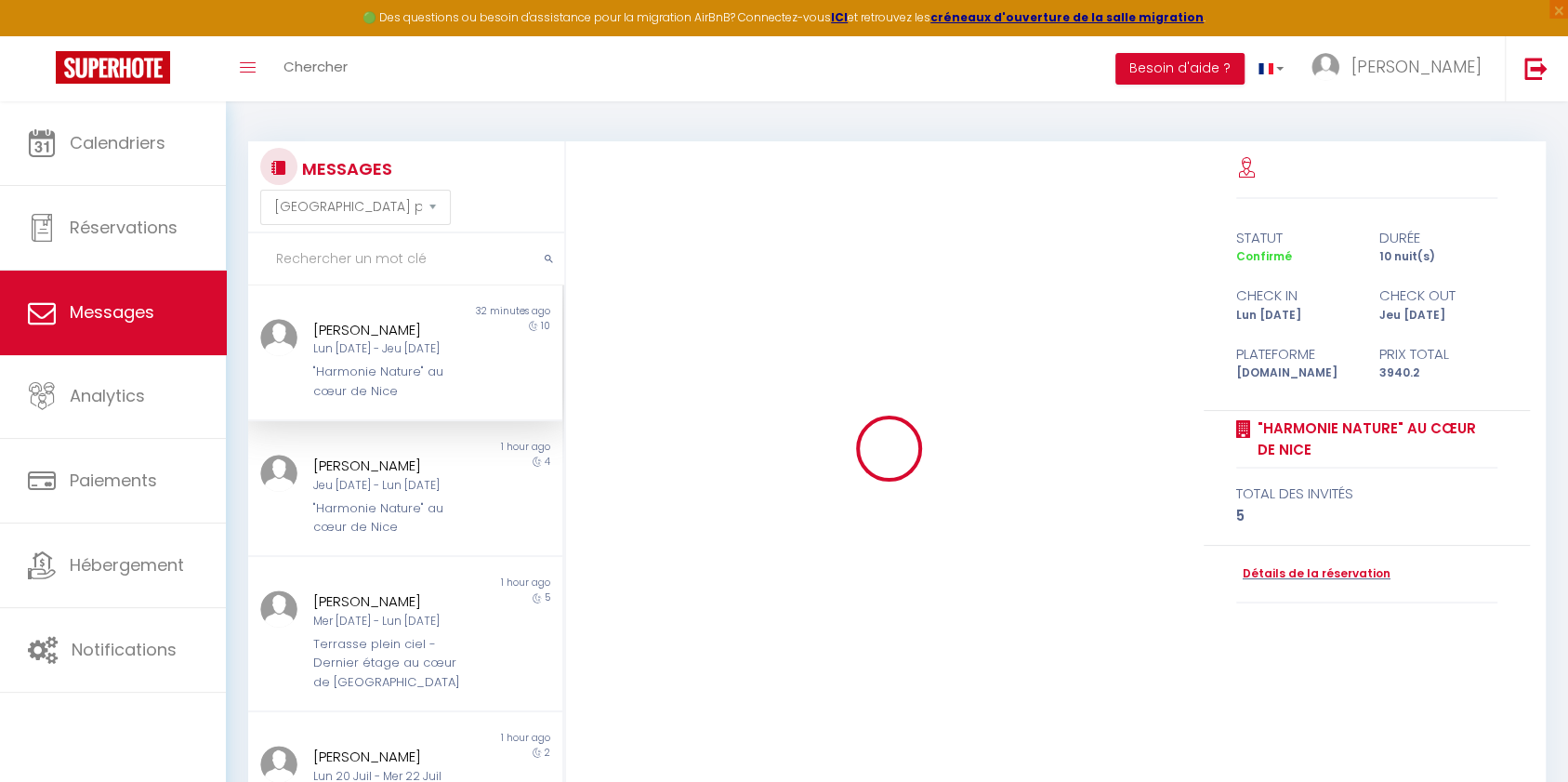
scroll to position [3975, 0]
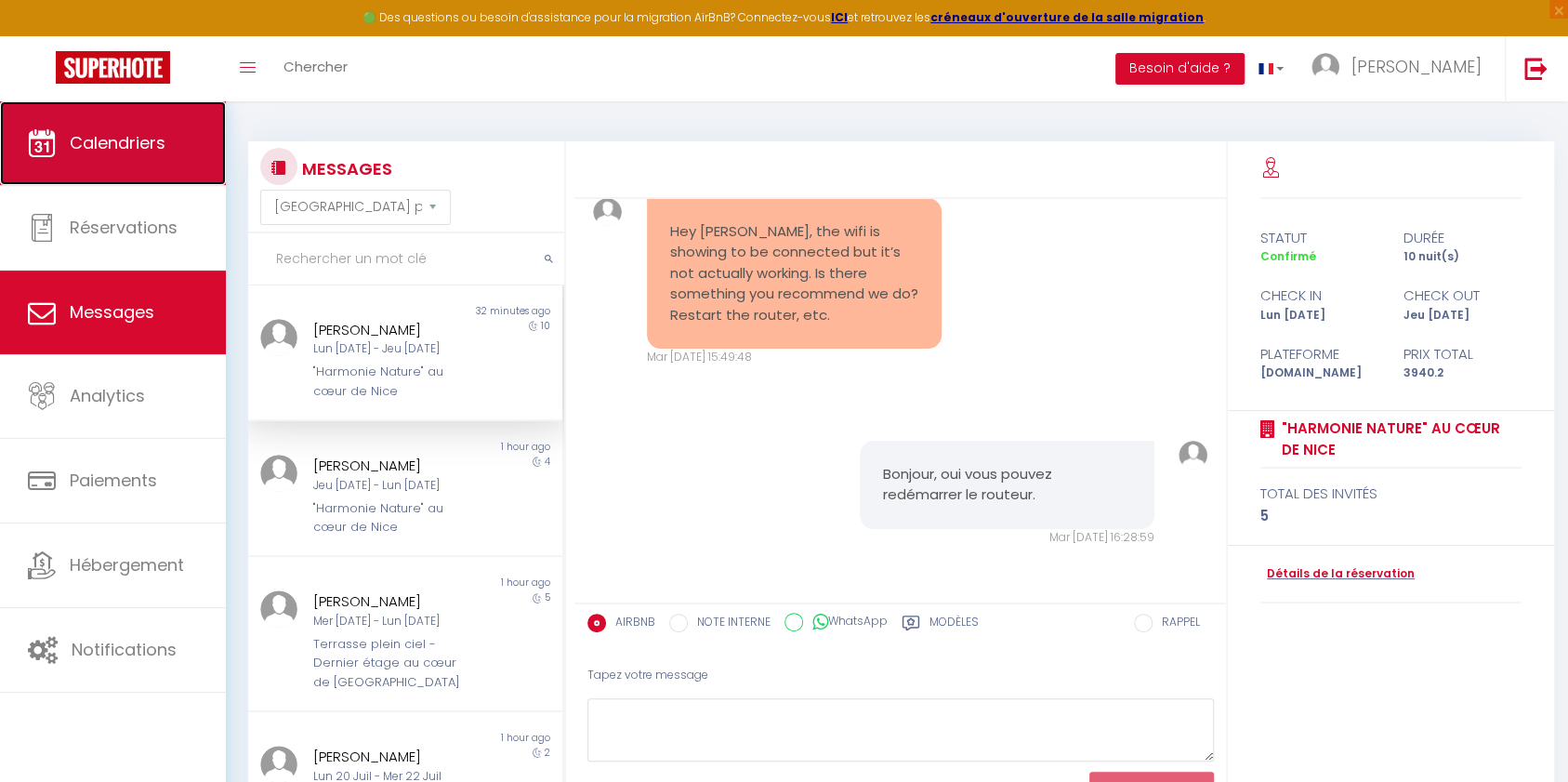
click at [142, 144] on span "Calendriers" at bounding box center [118, 143] width 96 height 23
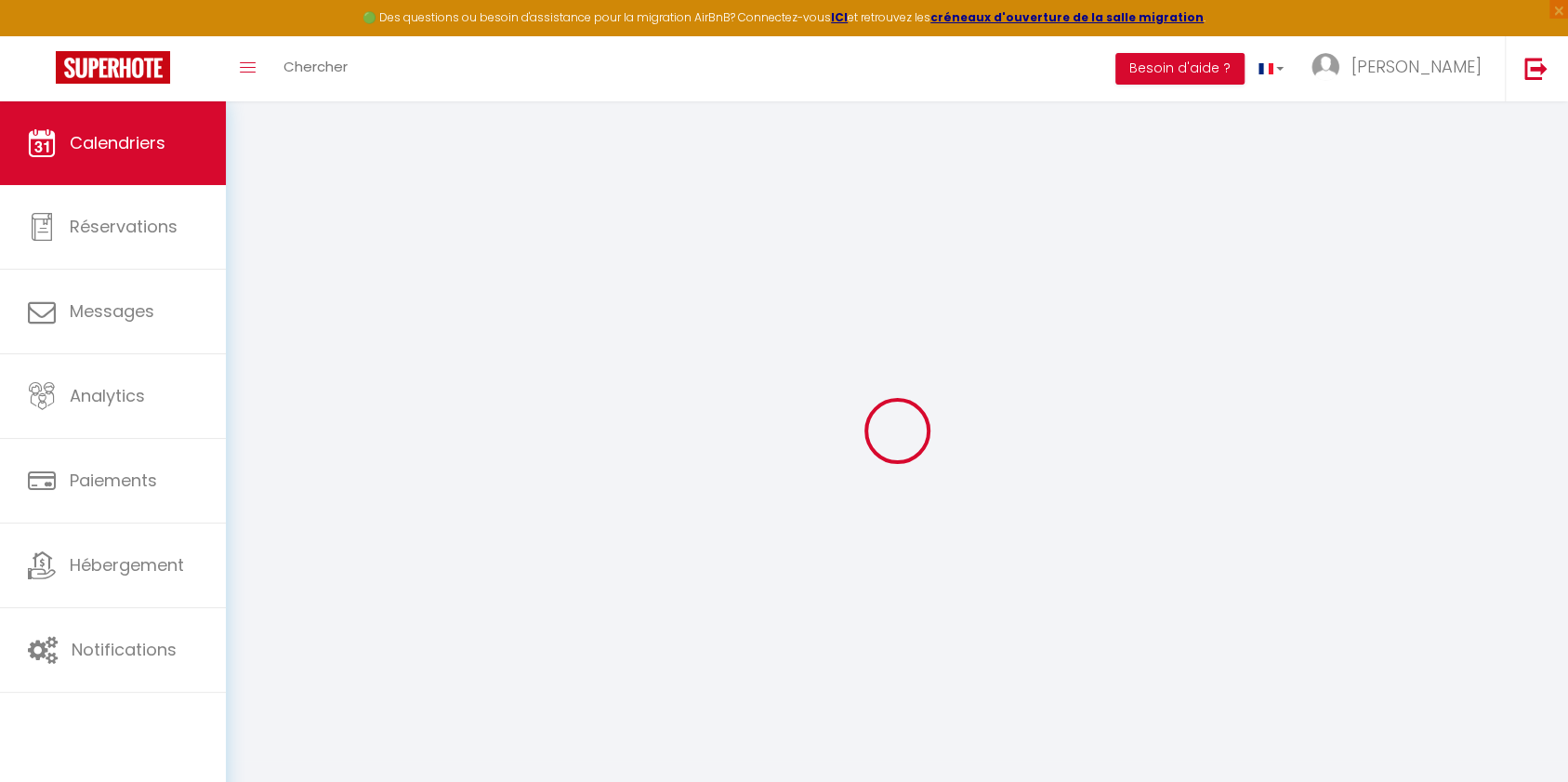
select select
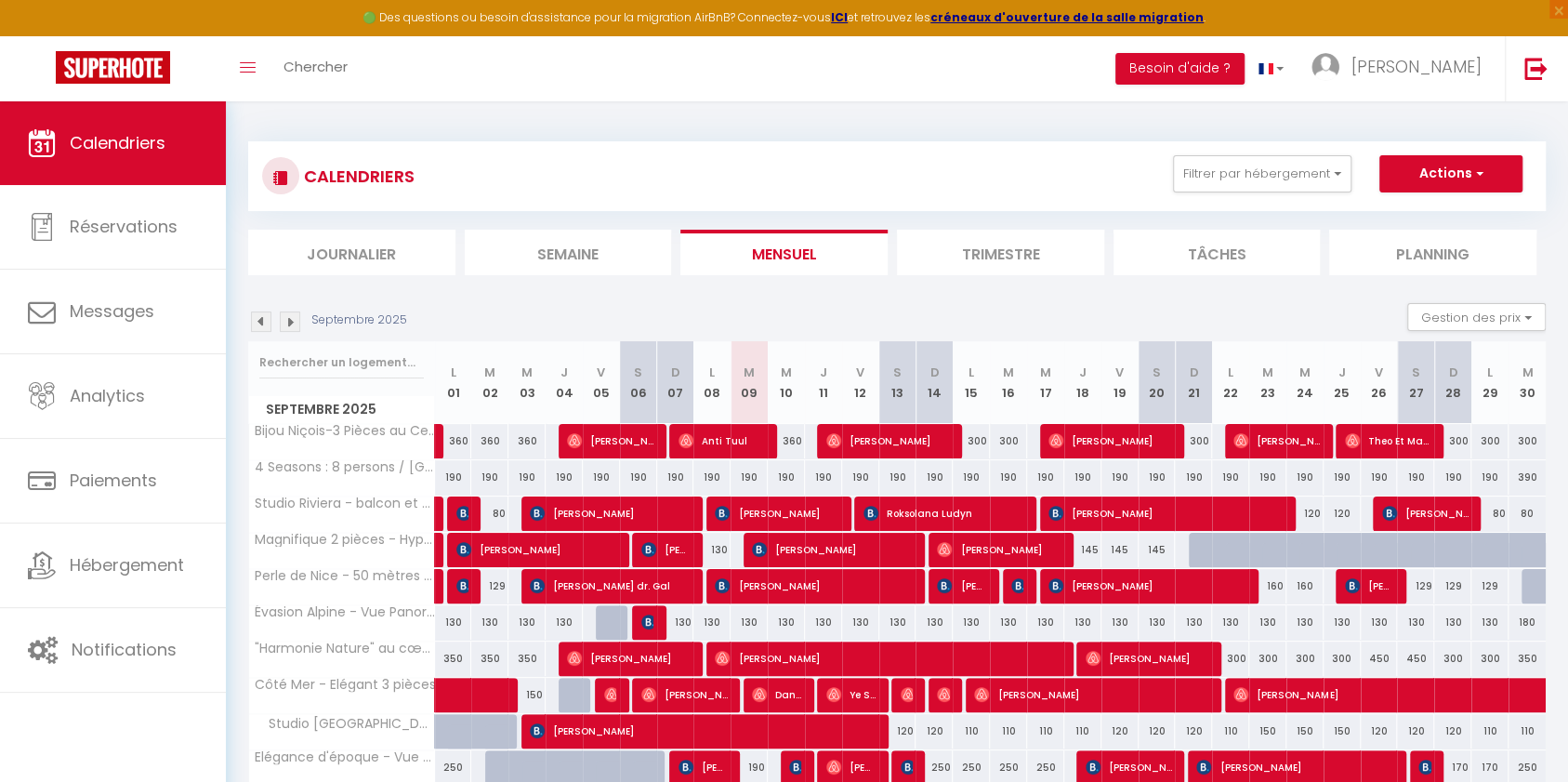
scroll to position [184, 0]
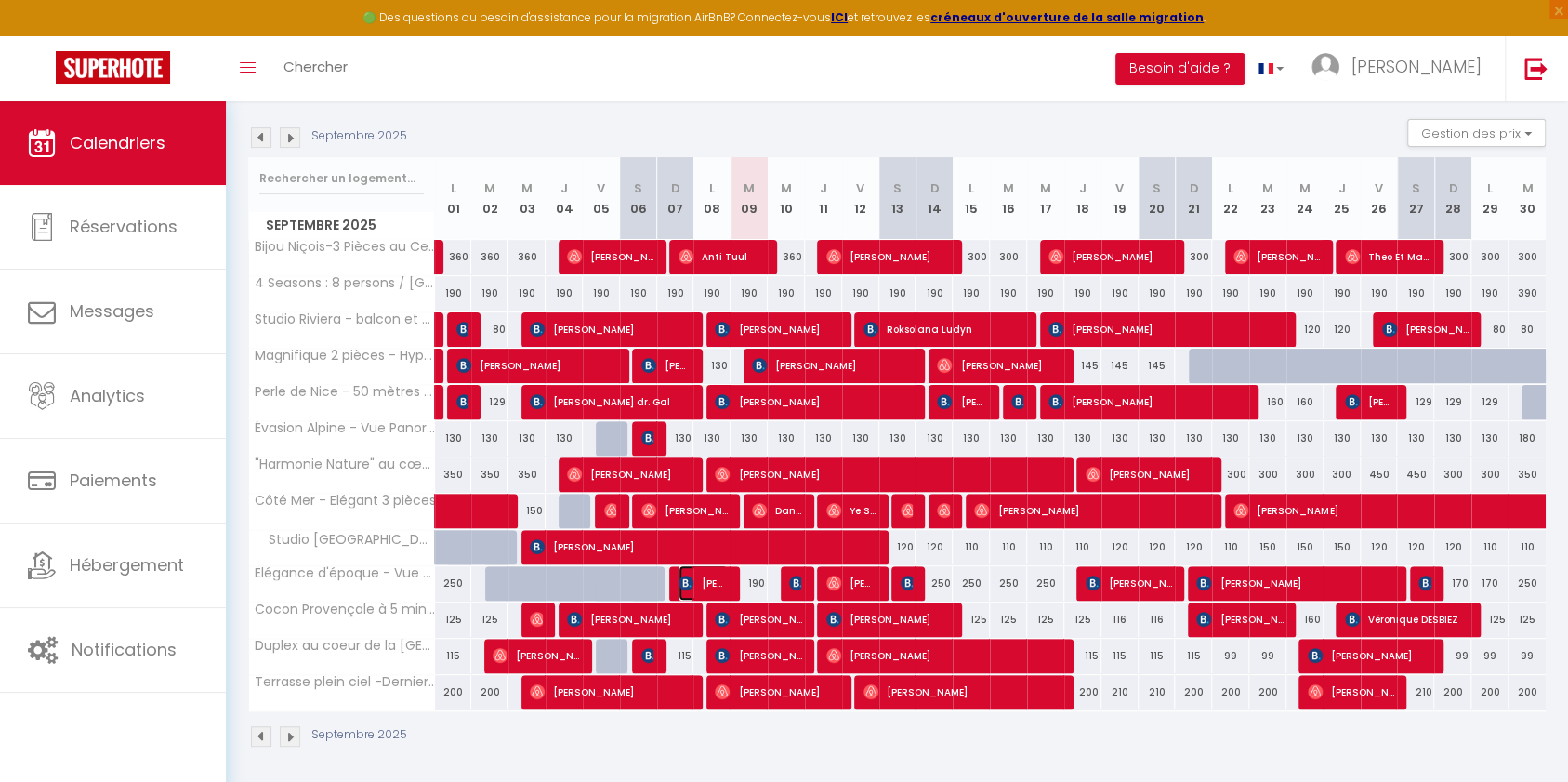
click at [717, 578] on span "[PERSON_NAME]" at bounding box center [703, 583] width 50 height 35
select select "OK"
select select "KO"
select select "0"
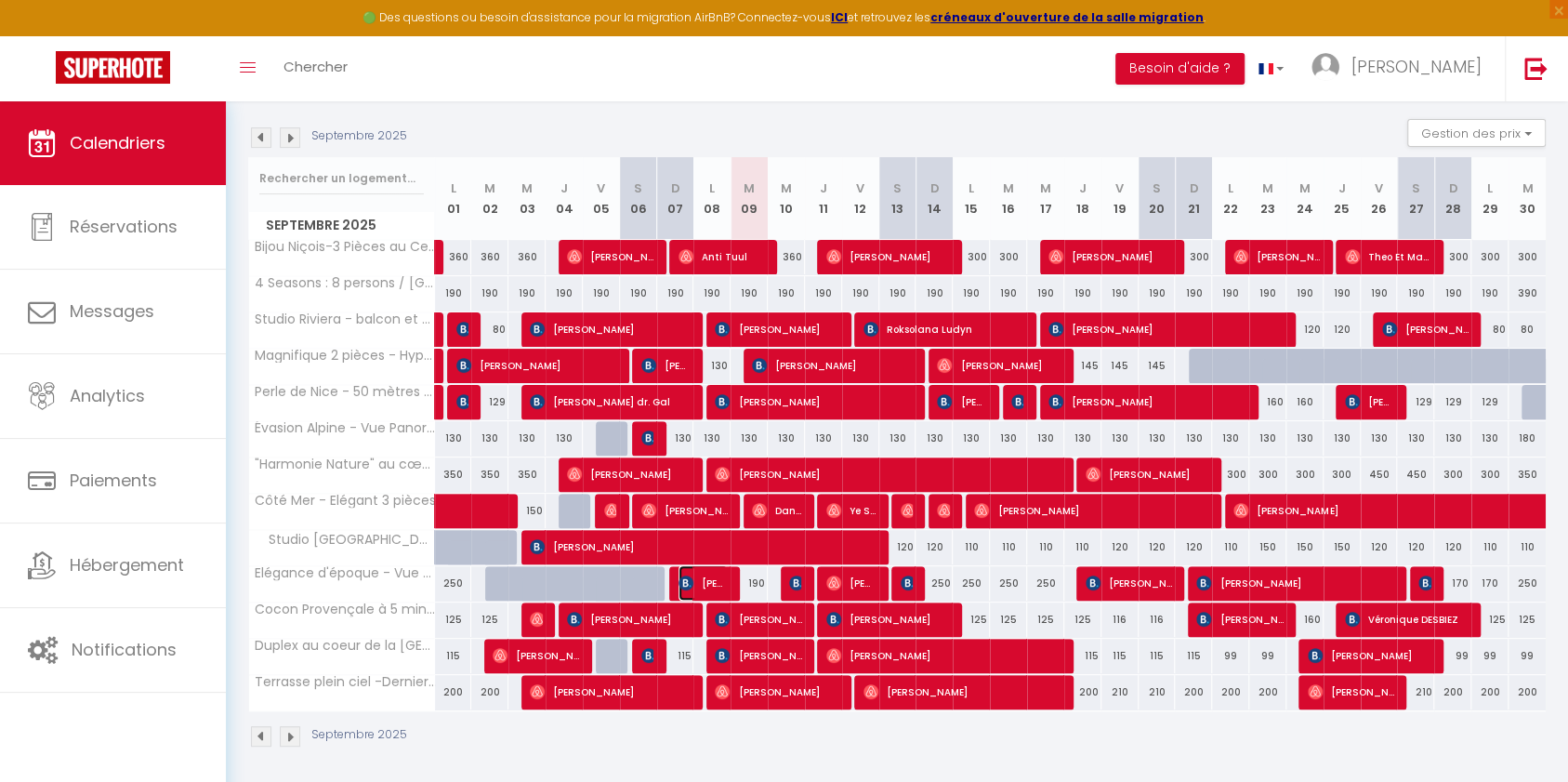
select select "1"
select select
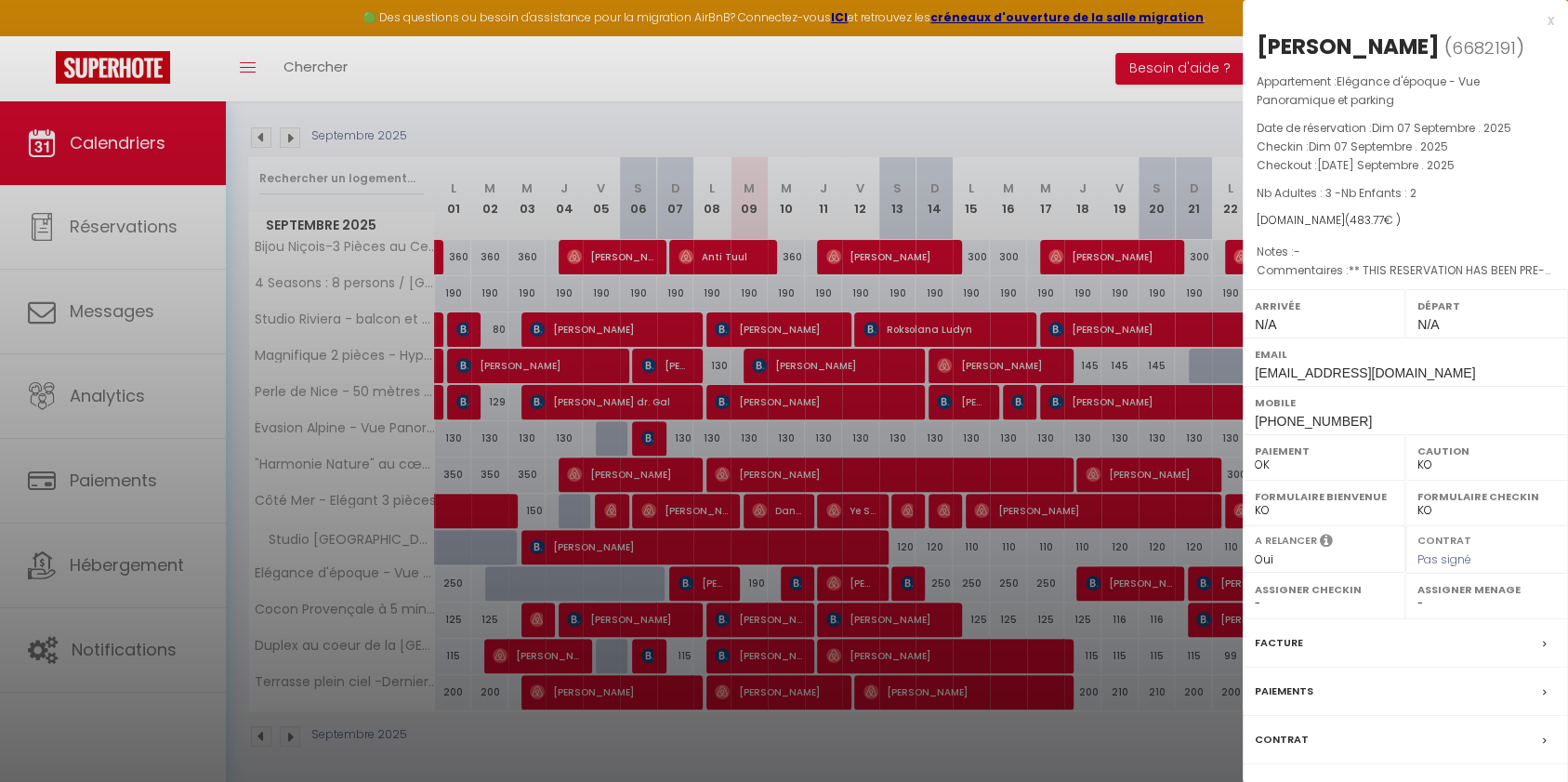
click at [1175, 586] on label "Facture" at bounding box center [1279, 643] width 49 height 19
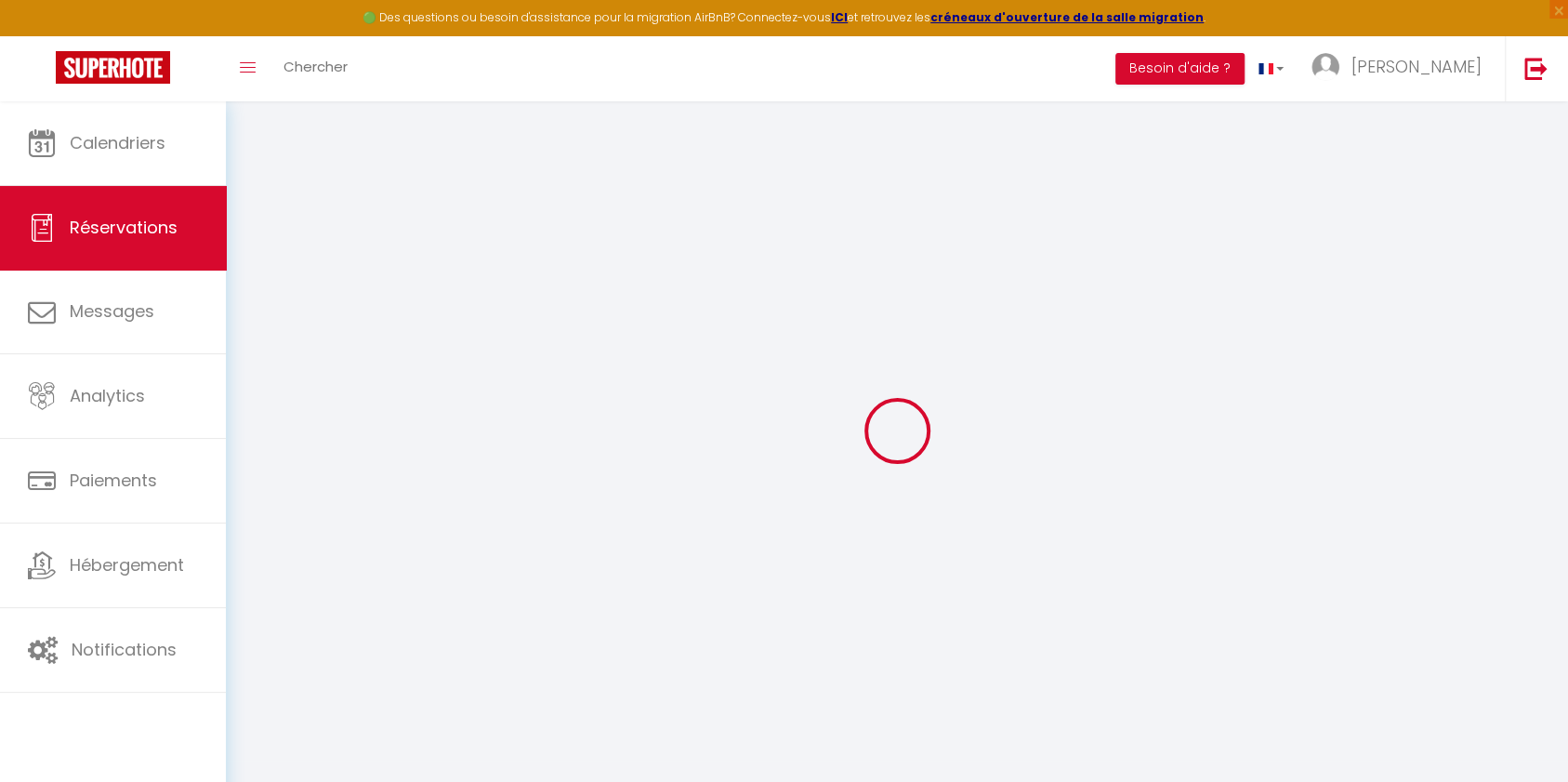
select select "taxes"
select select
checkbox input "false"
type textarea "** THIS RESERVATION HAS BEEN PRE-PAID ** BOOKING NOTE : Payment charge is EUR 6…"
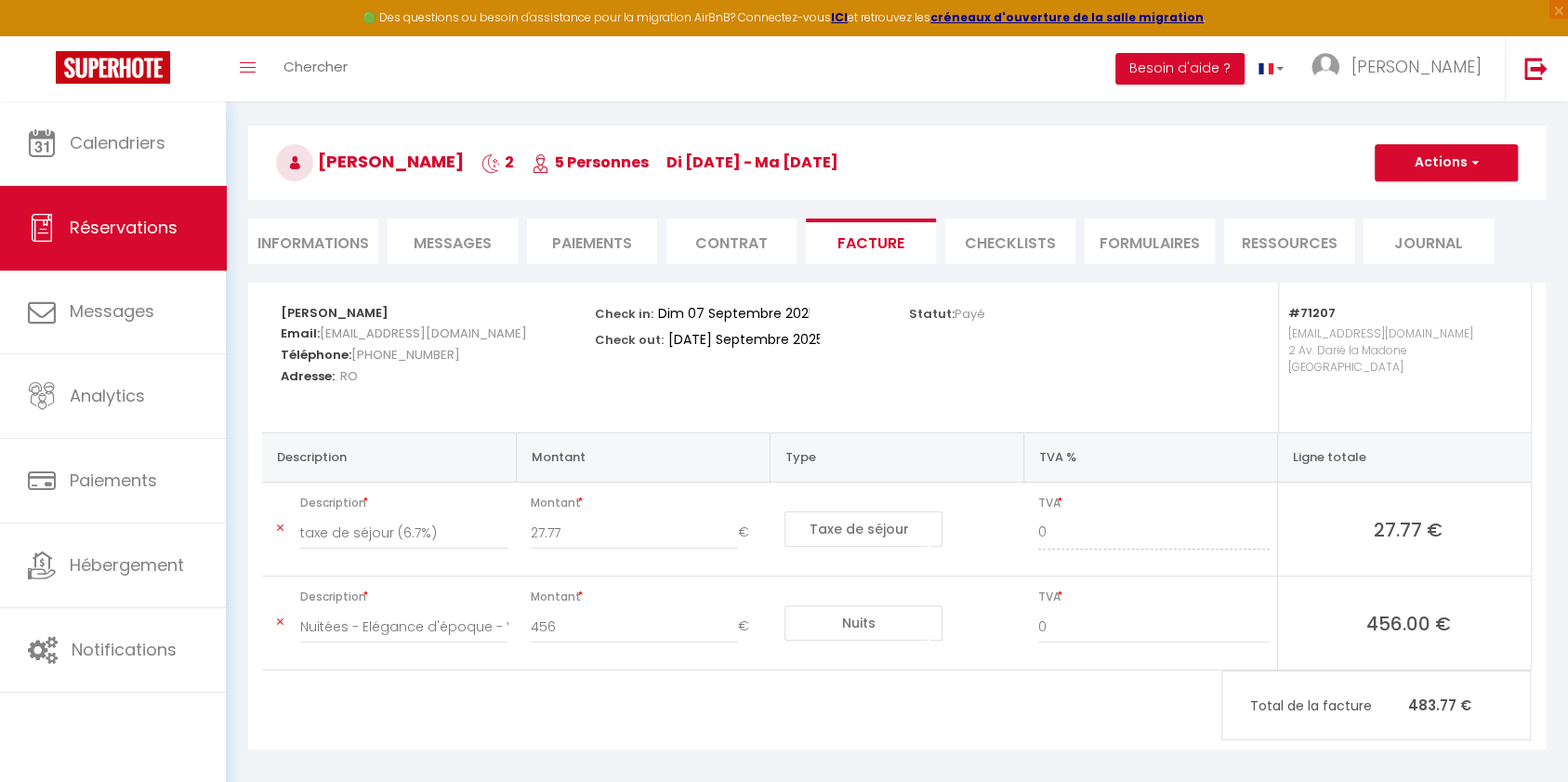
scroll to position [23, 0]
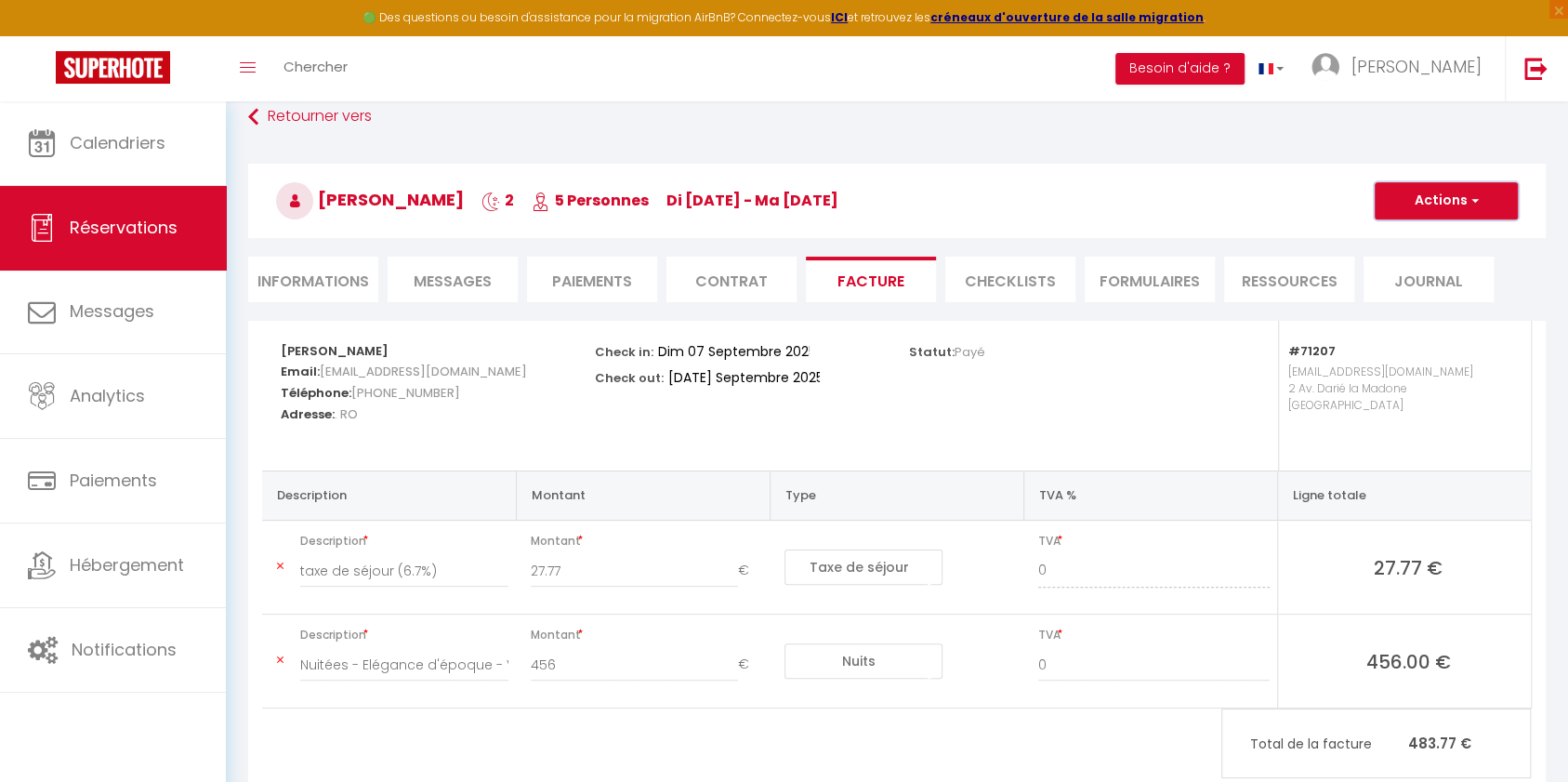
click at [1175, 199] on span "button" at bounding box center [1472, 200] width 11 height 16
click at [1175, 238] on link "Enregistrer" at bounding box center [1432, 241] width 156 height 24
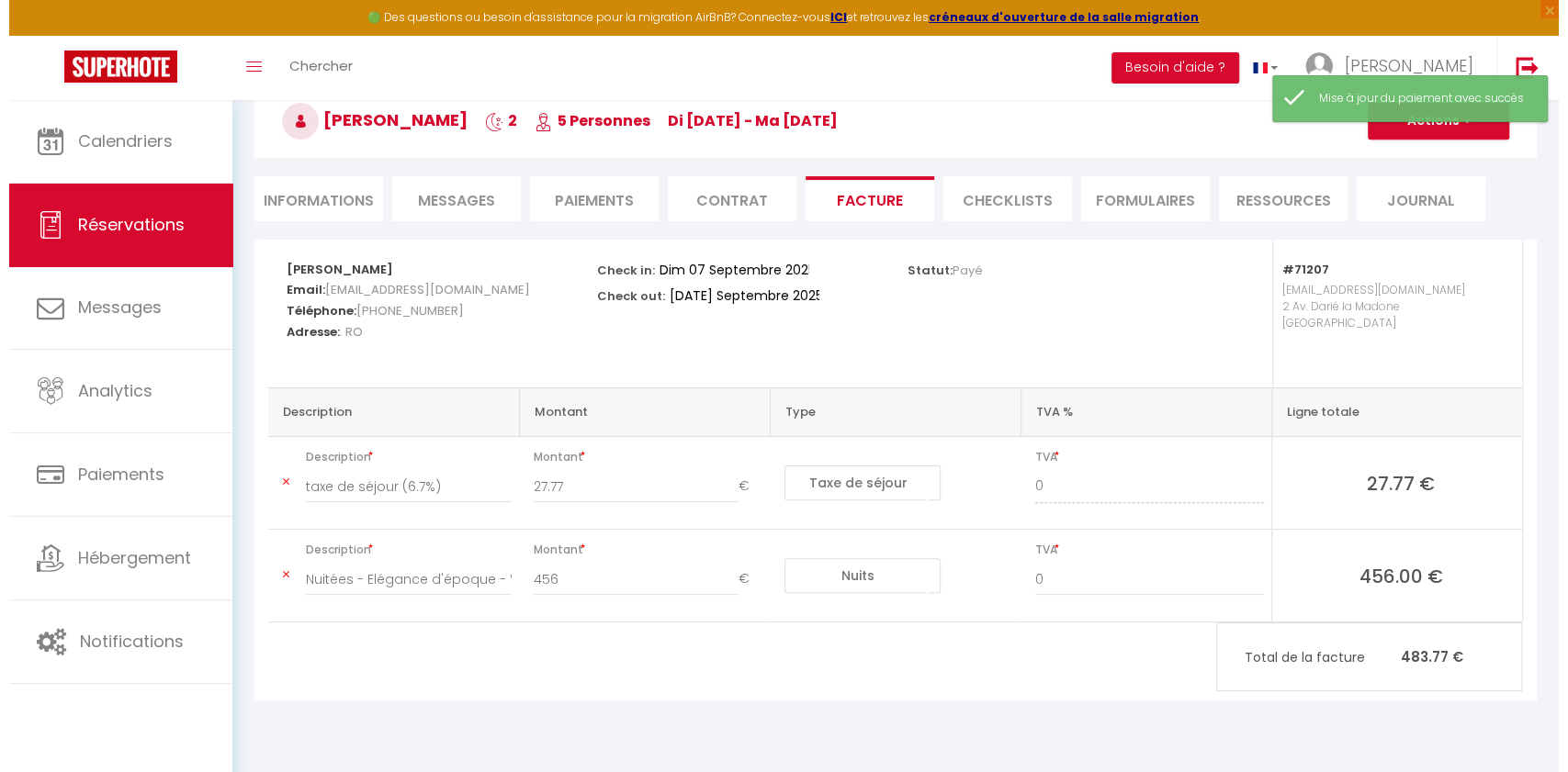
scroll to position [0, 0]
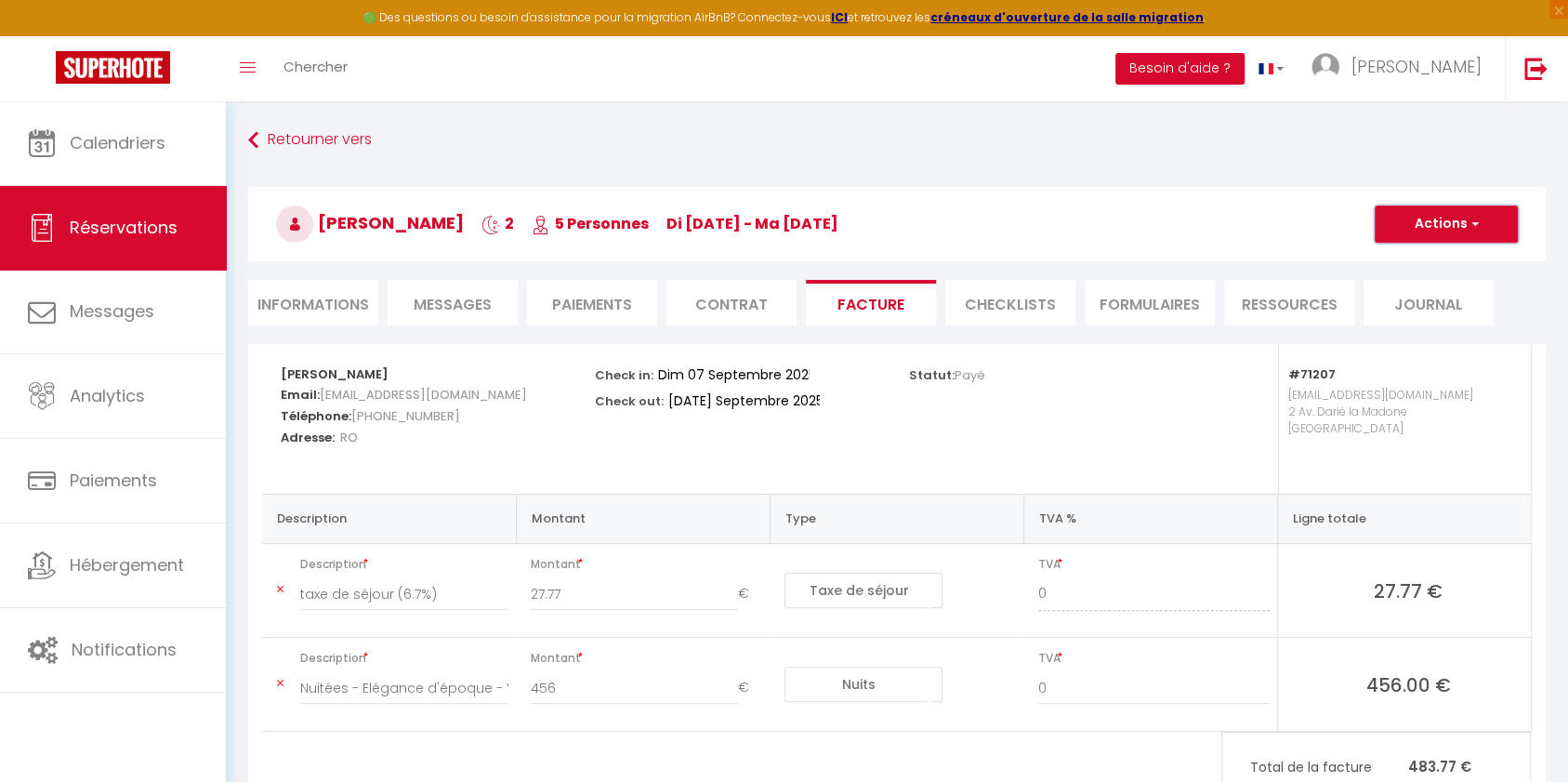
click at [1175, 228] on button "Actions" at bounding box center [1447, 224] width 144 height 37
click at [1175, 305] on link "Envoyer la facture" at bounding box center [1432, 313] width 156 height 24
type input "[EMAIL_ADDRESS][DOMAIN_NAME]"
type input "Your invoice 6682191 - Elégance d'époque - Vue Panoramique et parking"
type textarea "Hi, Here is the link to download your invoice: [URL][DOMAIN_NAME] Reservation d…"
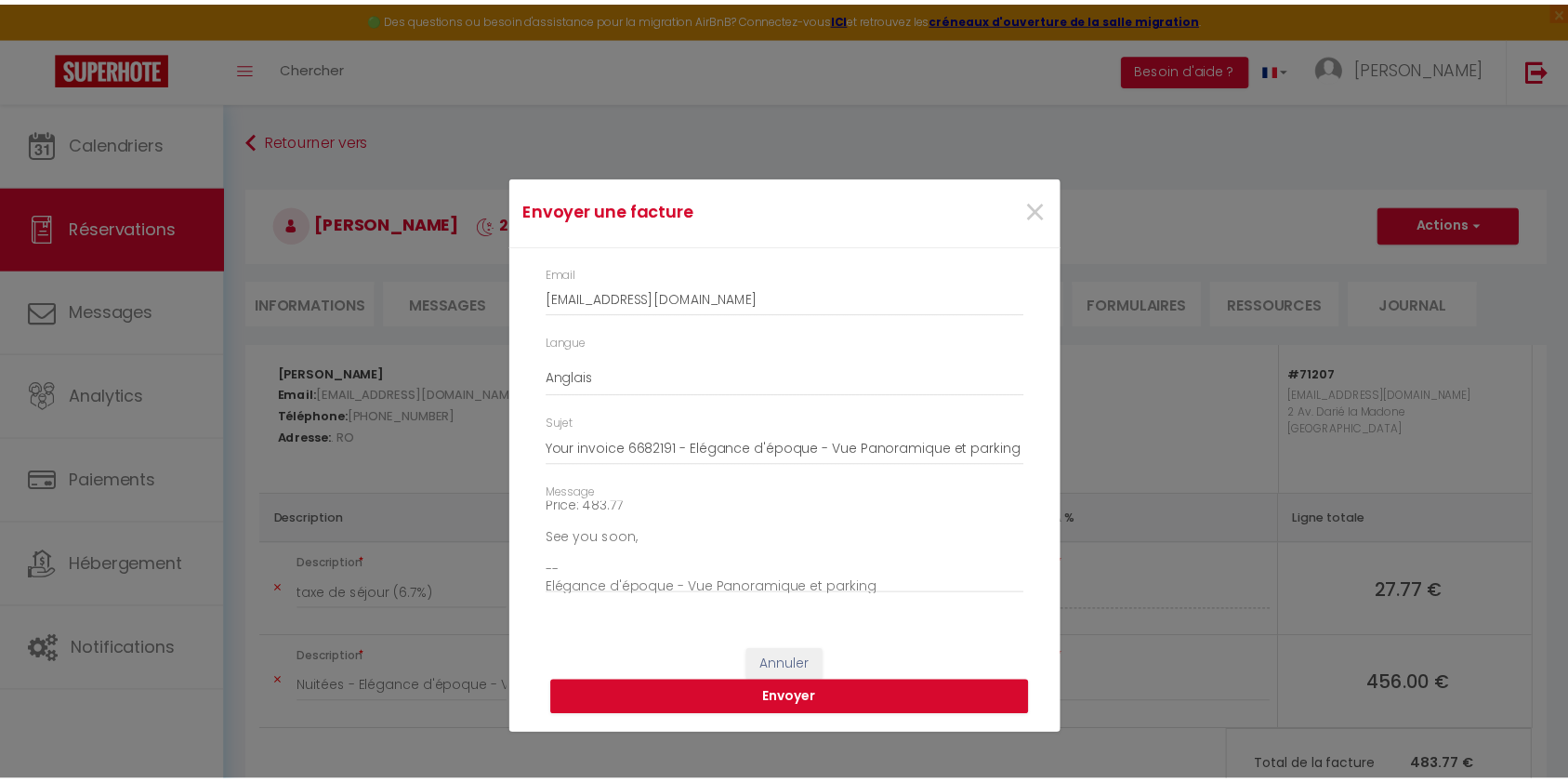
scroll to position [212, 0]
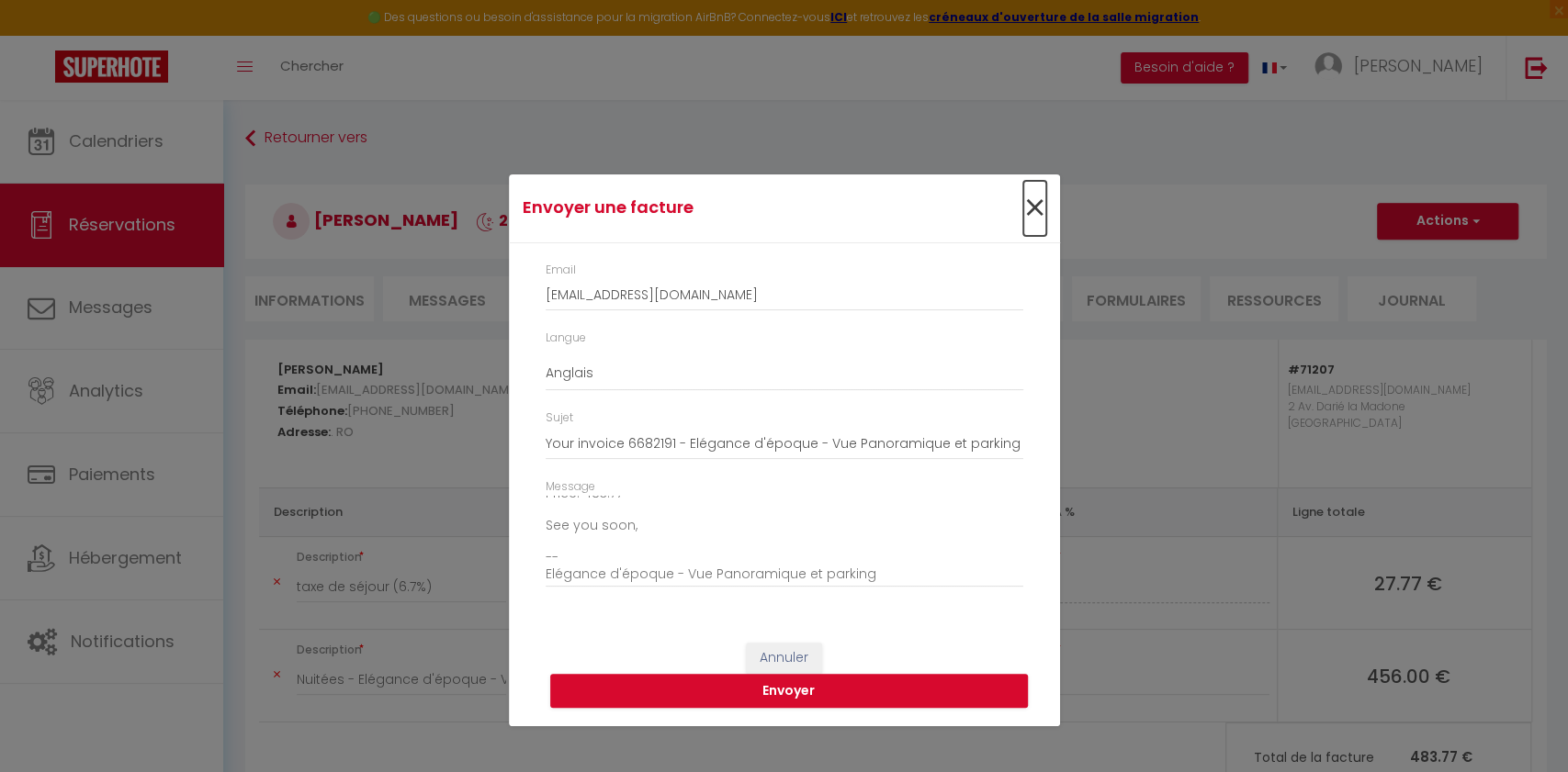
click at [1025, 205] on span "×" at bounding box center [1035, 208] width 23 height 55
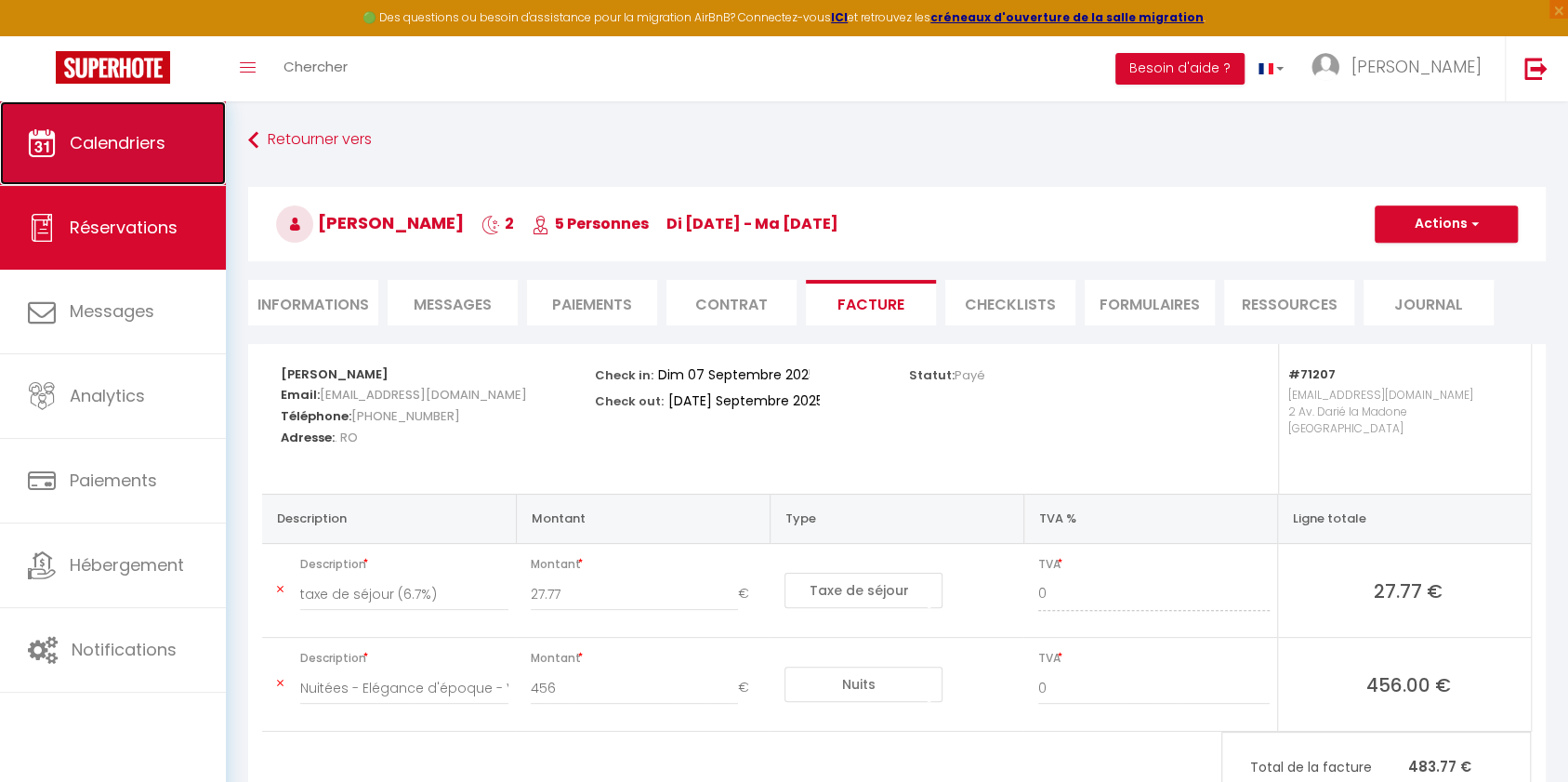
click at [174, 145] on link "Calendriers" at bounding box center [113, 143] width 226 height 83
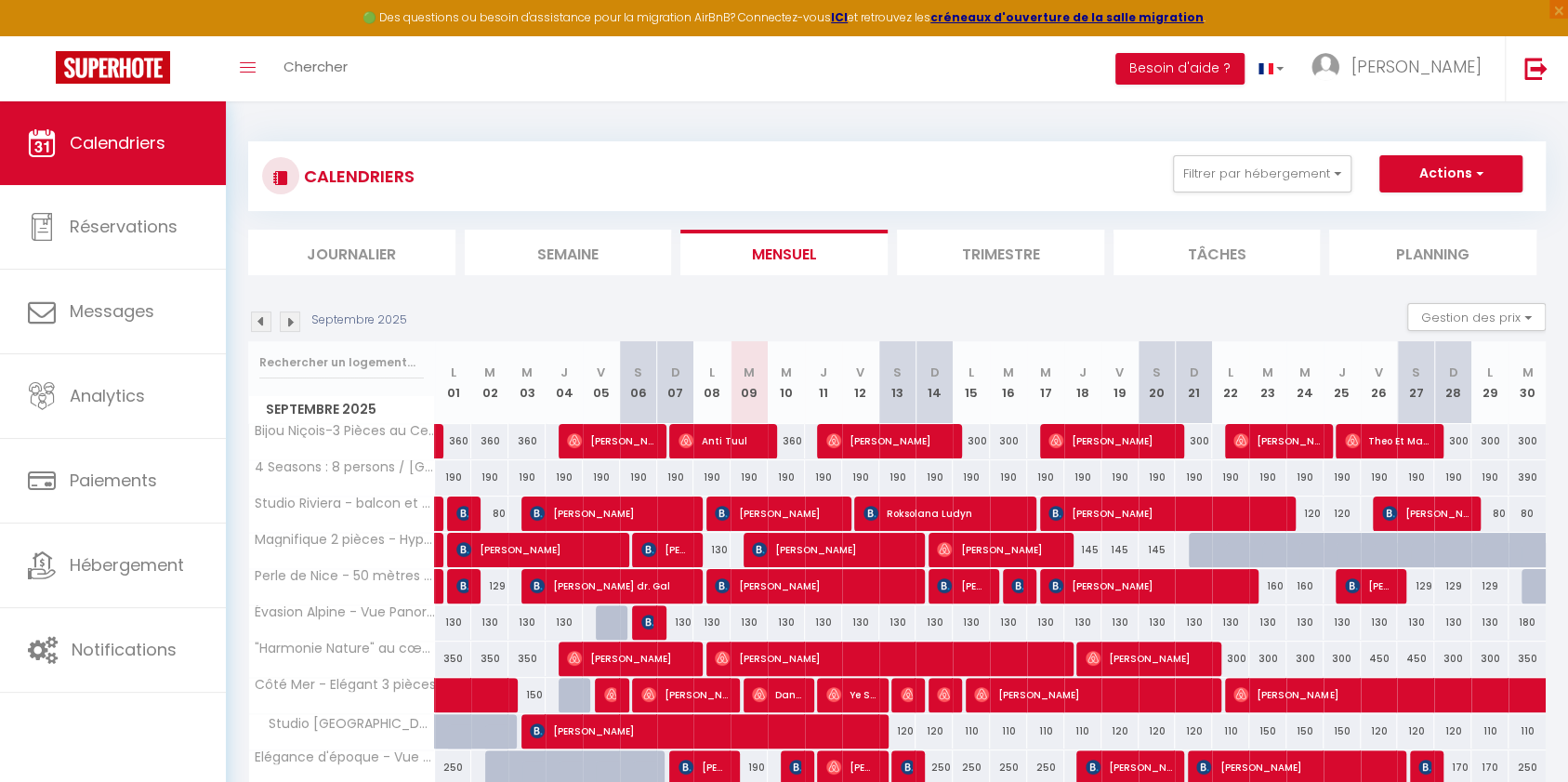
scroll to position [184, 0]
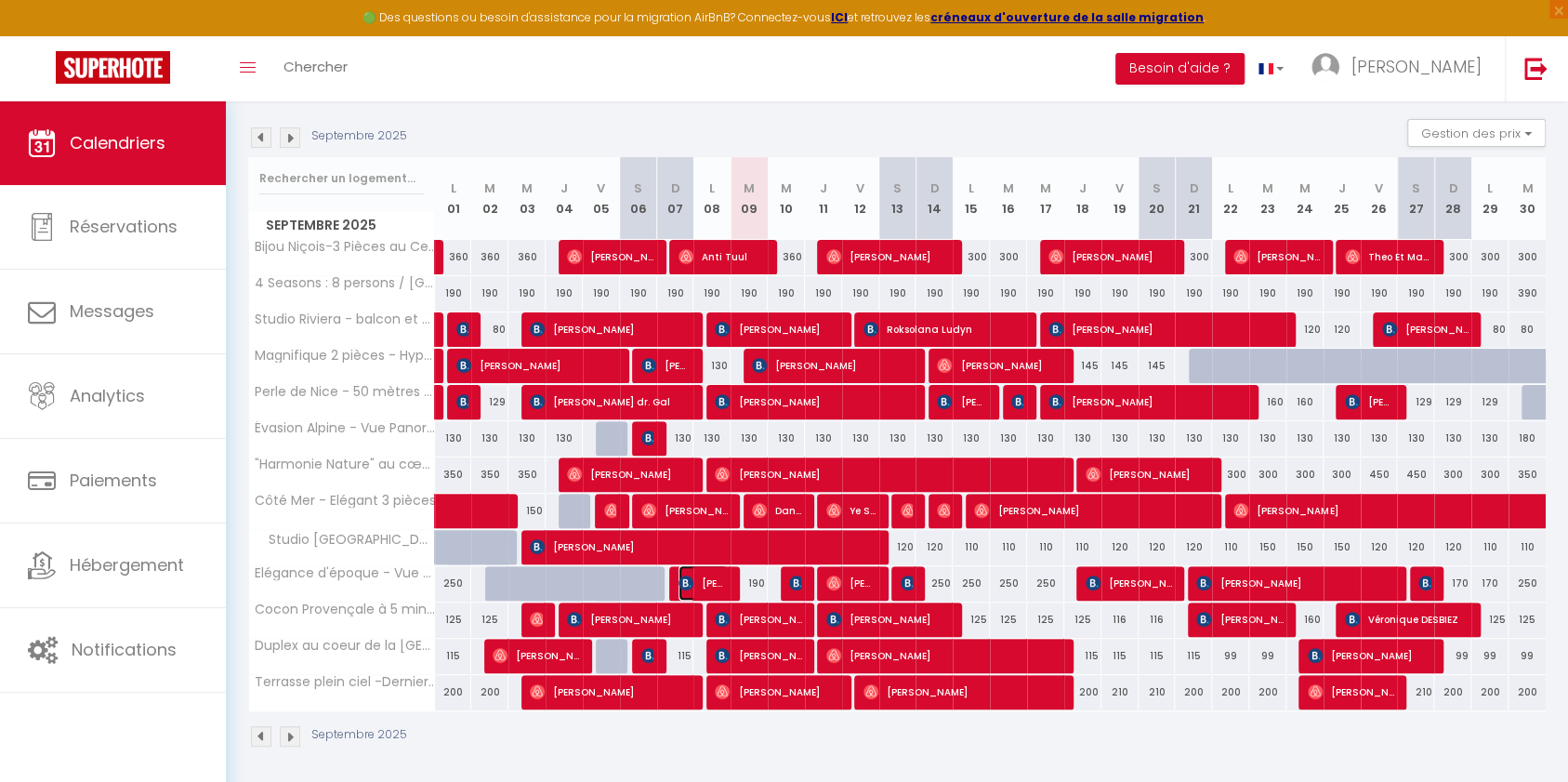
click at [703, 580] on span "[PERSON_NAME]" at bounding box center [703, 583] width 50 height 35
select select "OK"
select select "KO"
select select "0"
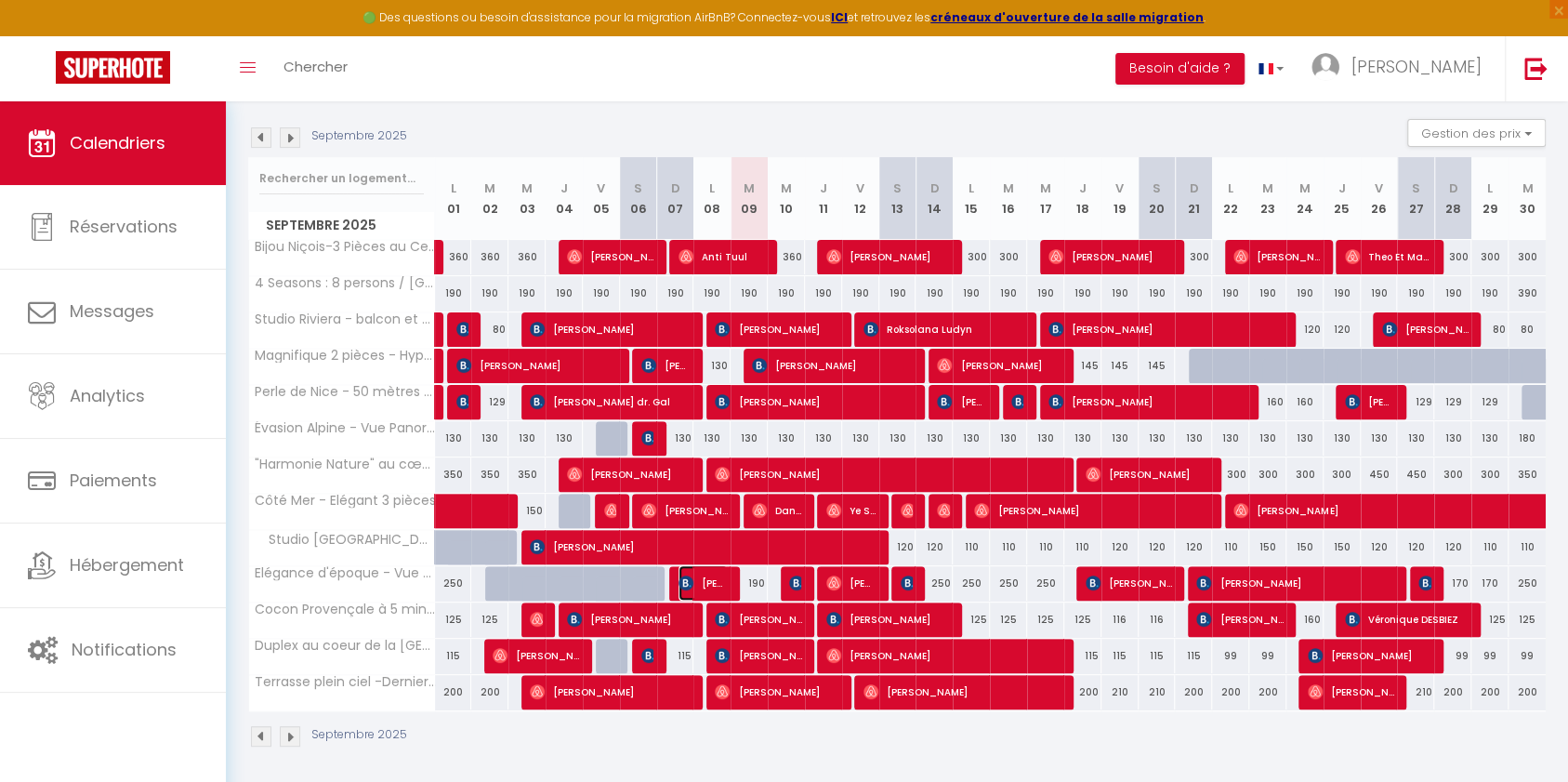
select select "1"
select select
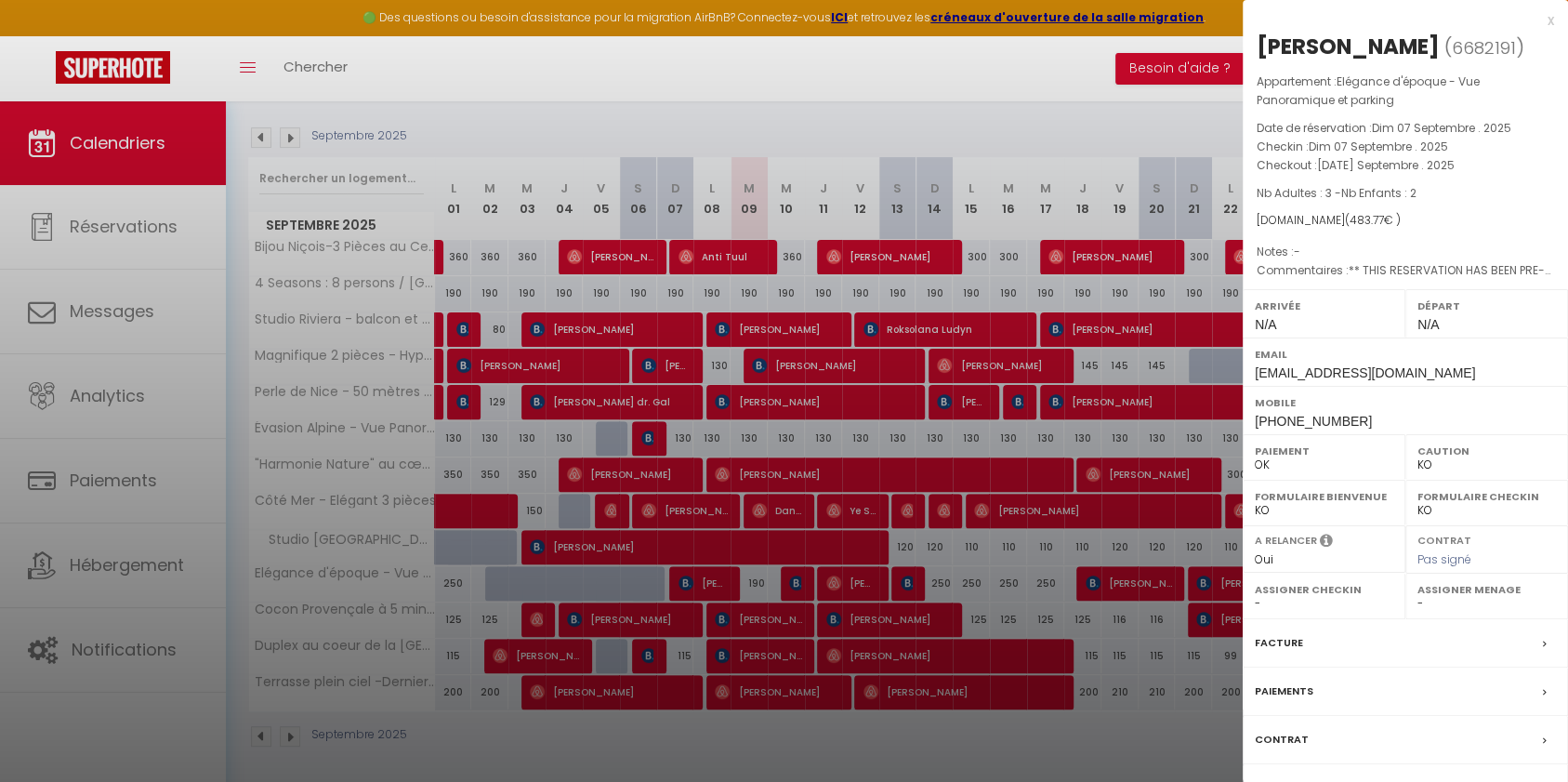
click at [1175, 586] on label "Facture" at bounding box center [1279, 643] width 49 height 19
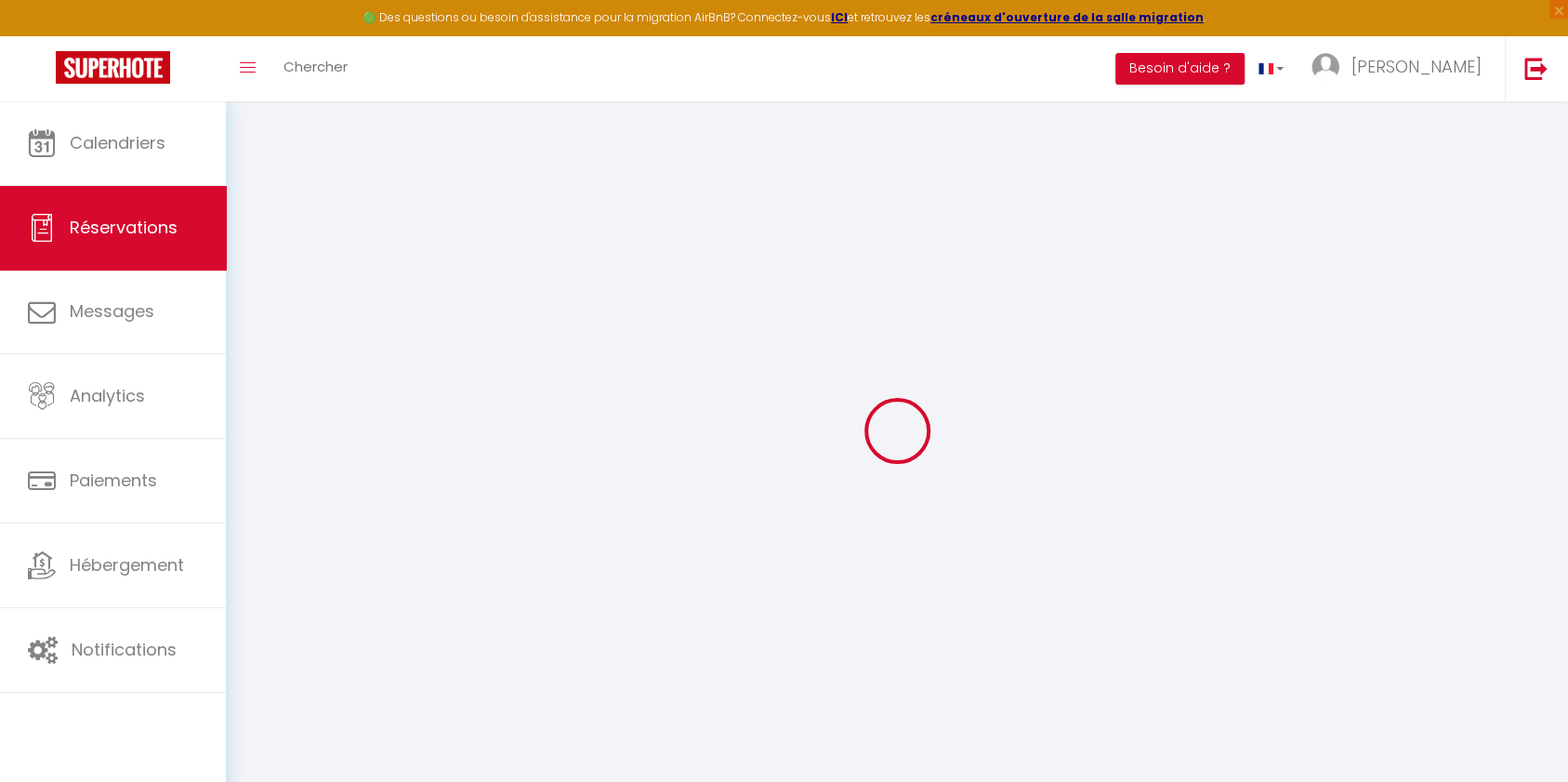
select select "taxes"
select select
checkbox input "false"
type textarea "** THIS RESERVATION HAS BEEN PRE-PAID ** BOOKING NOTE : Payment charge is EUR 6…"
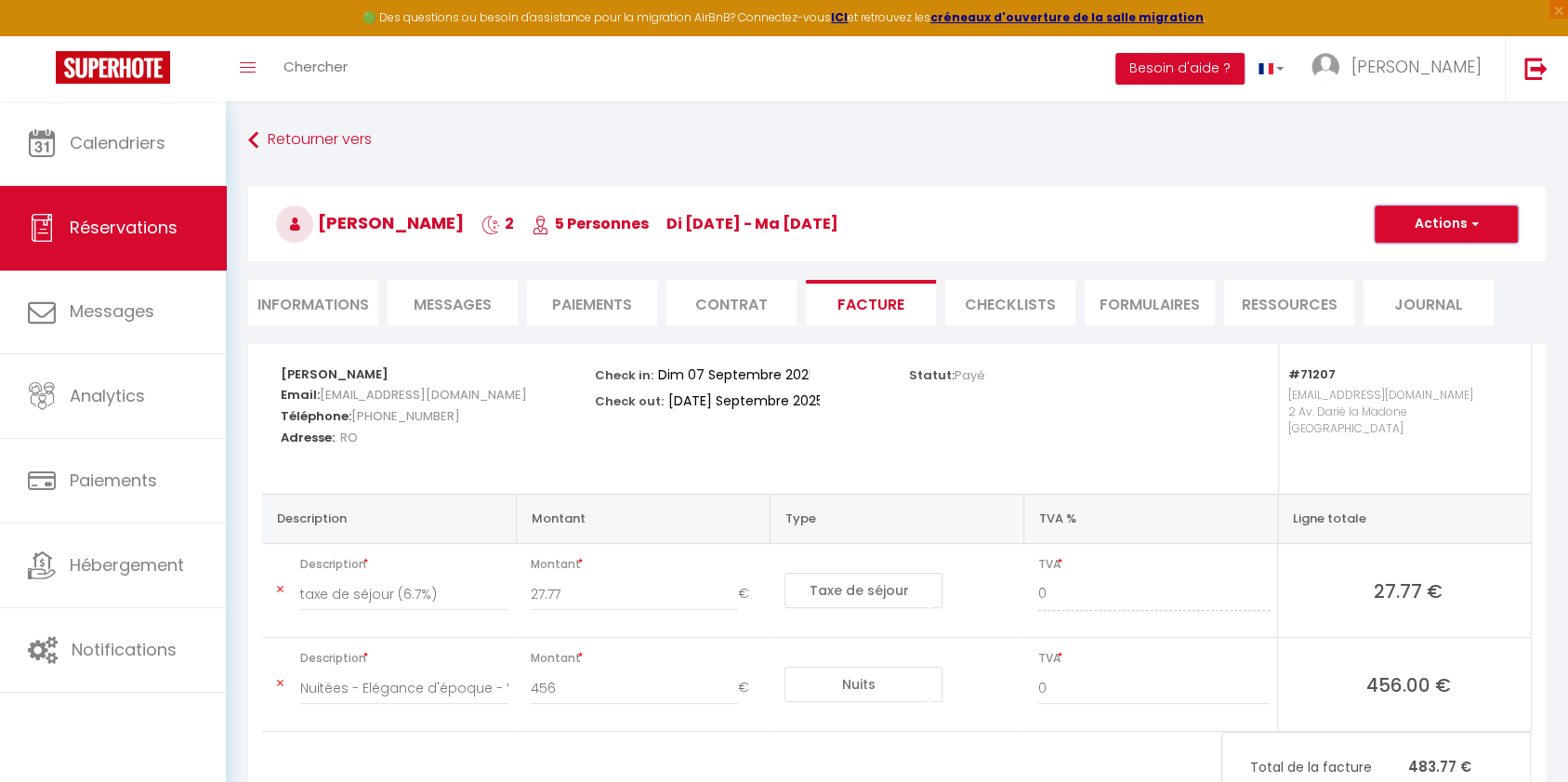
click at [1175, 221] on button "Actions" at bounding box center [1447, 224] width 144 height 37
click at [1175, 309] on link "Envoyer la facture" at bounding box center [1432, 313] width 156 height 24
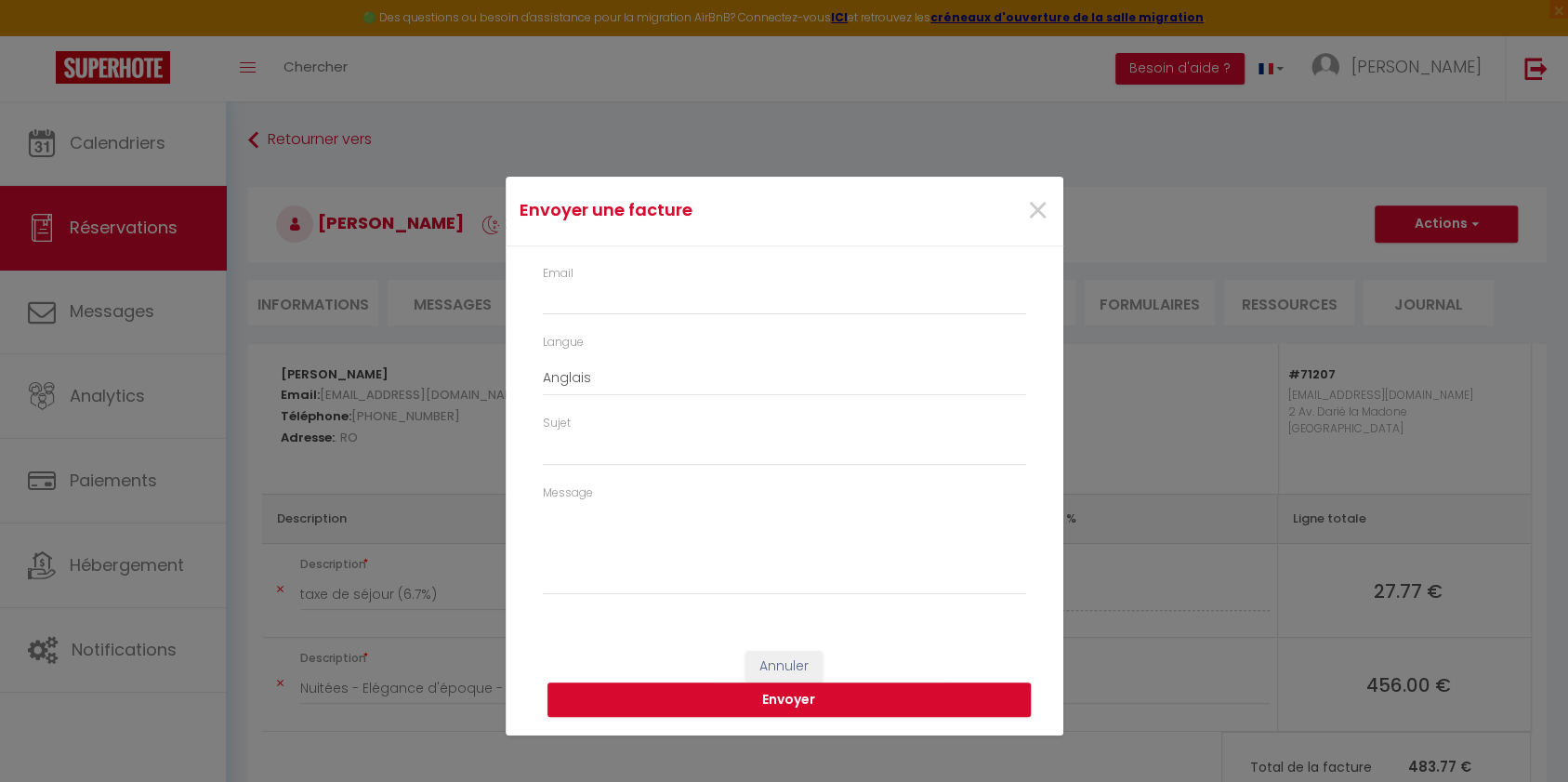
type input "[EMAIL_ADDRESS][DOMAIN_NAME]"
type input "Your invoice 6682191 - Elégance d'époque - Vue Panoramique et parking"
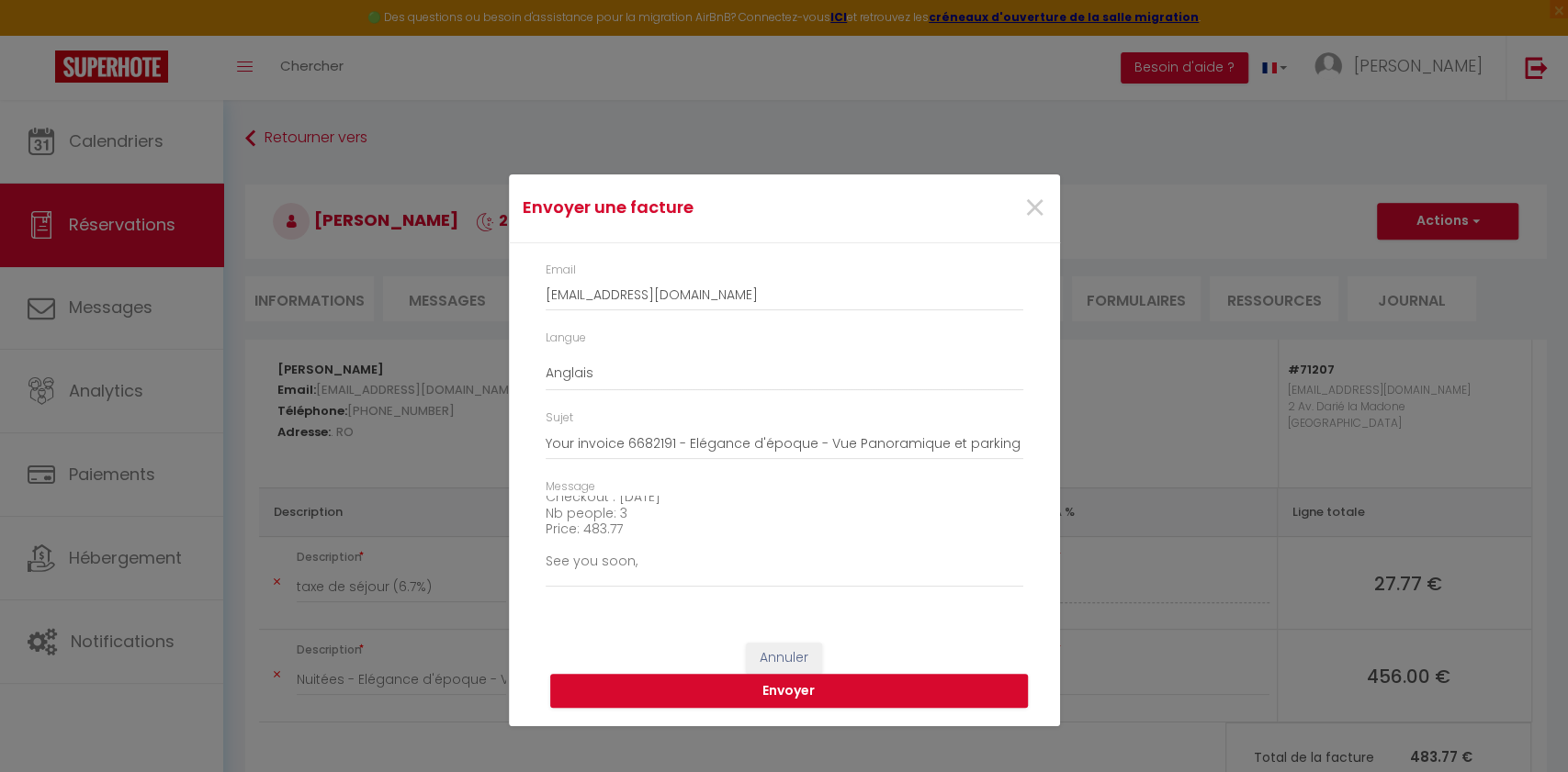
scroll to position [157, 0]
click at [675, 537] on textarea "Hi, Here is the link to download your invoice: [URL][DOMAIN_NAME] Reservation d…" at bounding box center [784, 542] width 477 height 93
drag, startPoint x: 874, startPoint y: 578, endPoint x: 553, endPoint y: 566, distance: 321.2
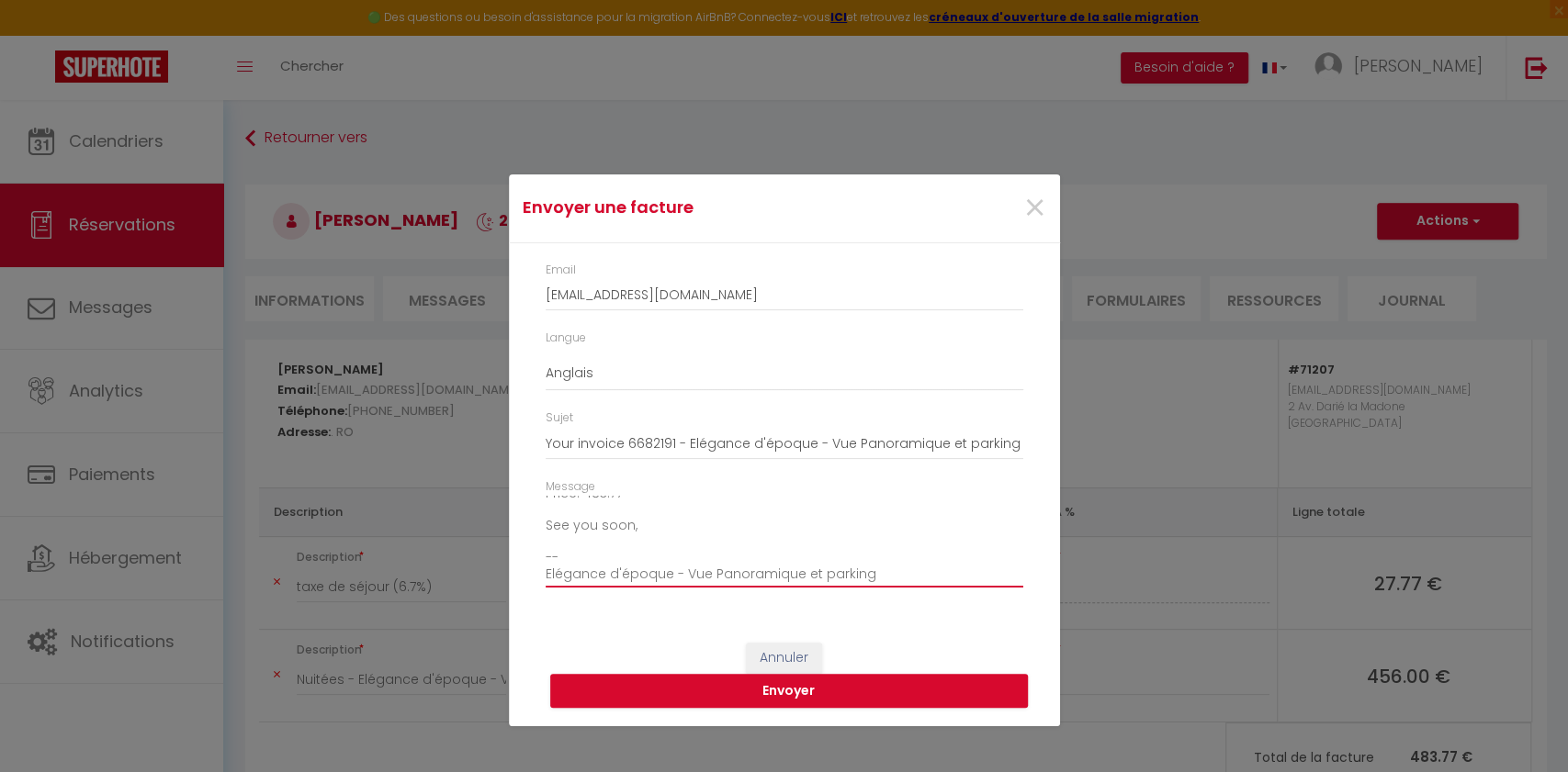
click at [553, 566] on textarea "Hi, Here is the link to download your invoice: [URL][DOMAIN_NAME] Reservation d…" at bounding box center [784, 542] width 477 height 93
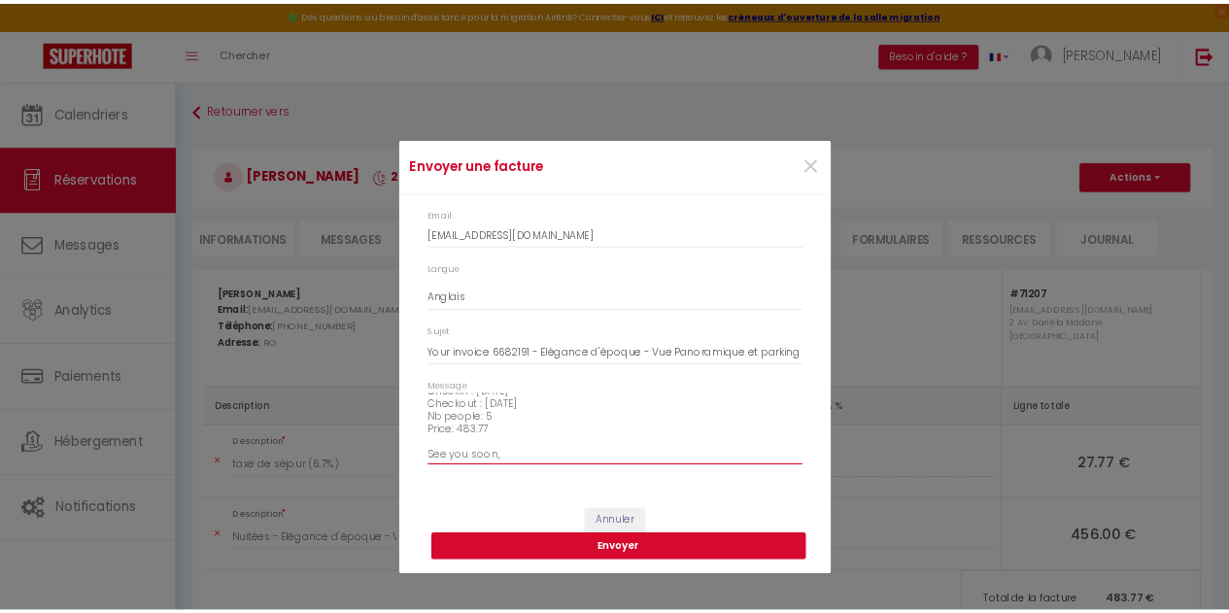
scroll to position [0, 0]
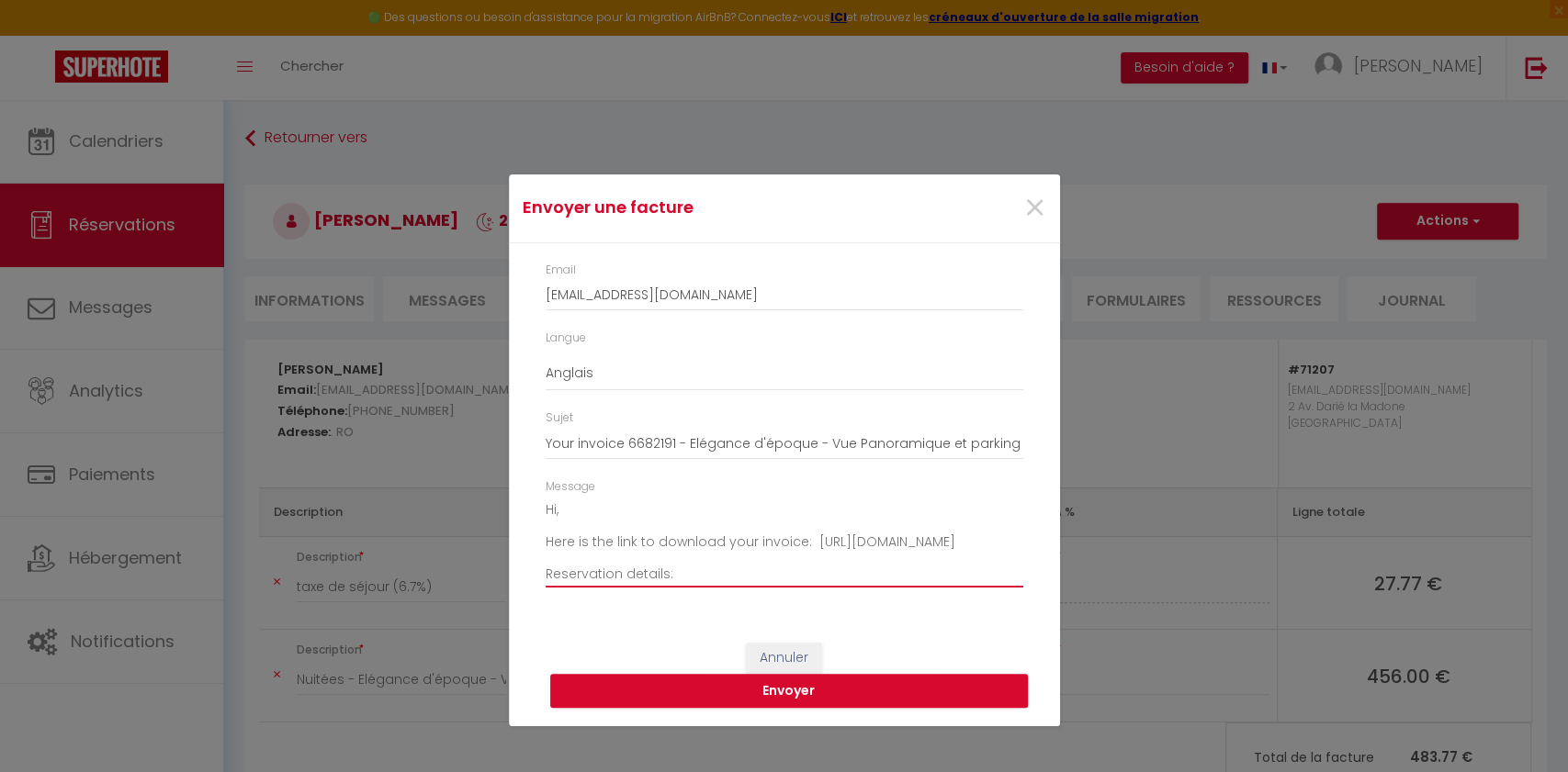
type textarea "Hi, Here is the link to download your invoice: [URL][DOMAIN_NAME] Reservation d…"
click at [786, 578] on button "Annuler" at bounding box center [784, 658] width 77 height 31
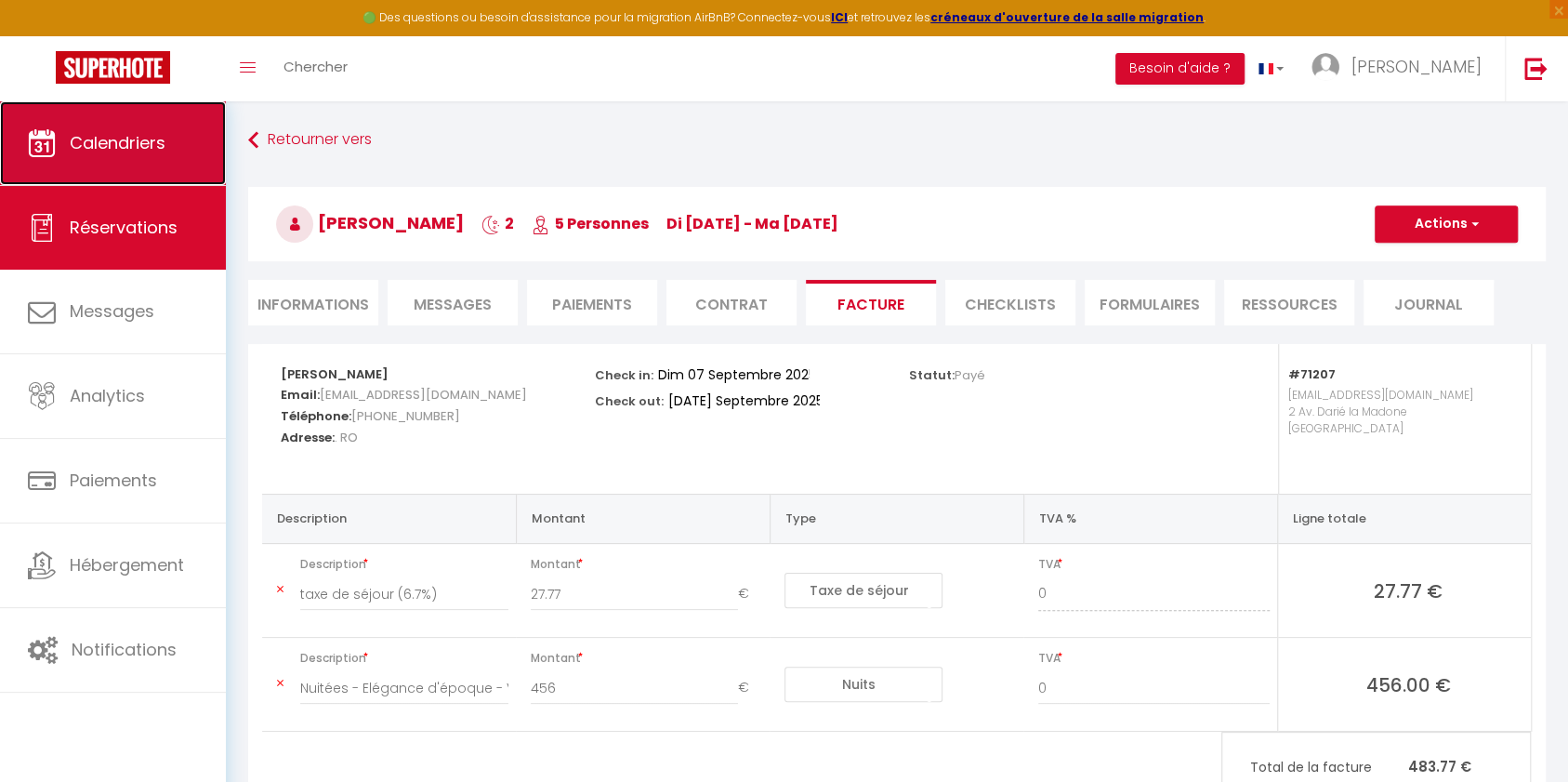
click at [199, 126] on link "Calendriers" at bounding box center [113, 143] width 226 height 83
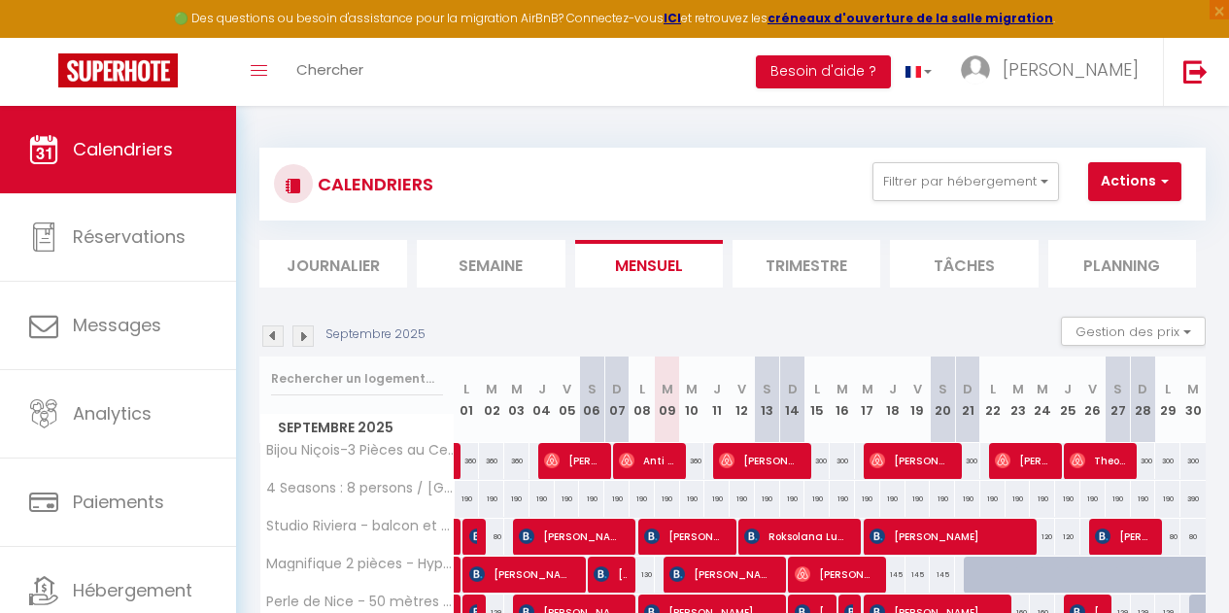
drag, startPoint x: 383, startPoint y: 45, endPoint x: 719, endPoint y: 121, distance: 344.9
click at [719, 121] on div "CALENDRIERS Filtrer par hébergement Tous Magnifique 2 pièces - Hyper centre Nic…" at bounding box center [732, 561] width 993 height 911
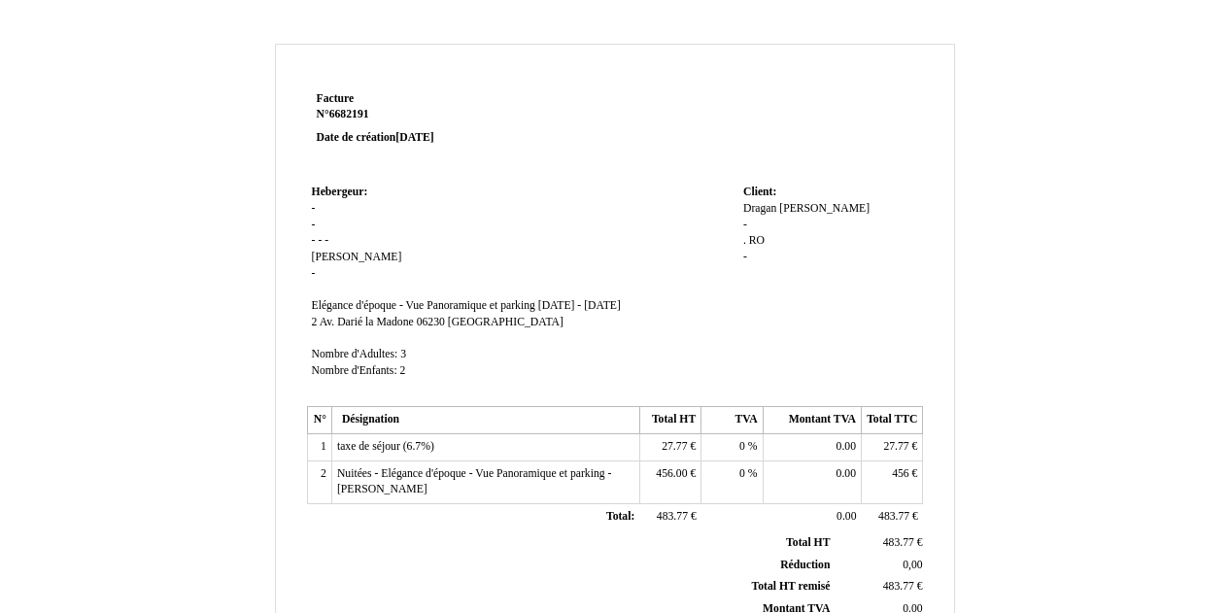
click at [318, 200] on td "Hebergeur: Hebergeur: - - - - - [PERSON_NAME] [PERSON_NAME] - SIRET Elégance d'…" at bounding box center [522, 291] width 431 height 222
drag, startPoint x: 1238, startPoint y: 1, endPoint x: 240, endPoint y: 231, distance: 1024.2
click at [240, 231] on div "Facture Facture N° 6682191 6682191 Date de création 07 September 2025 Hebergeur…" at bounding box center [615, 608] width 1137 height 1128
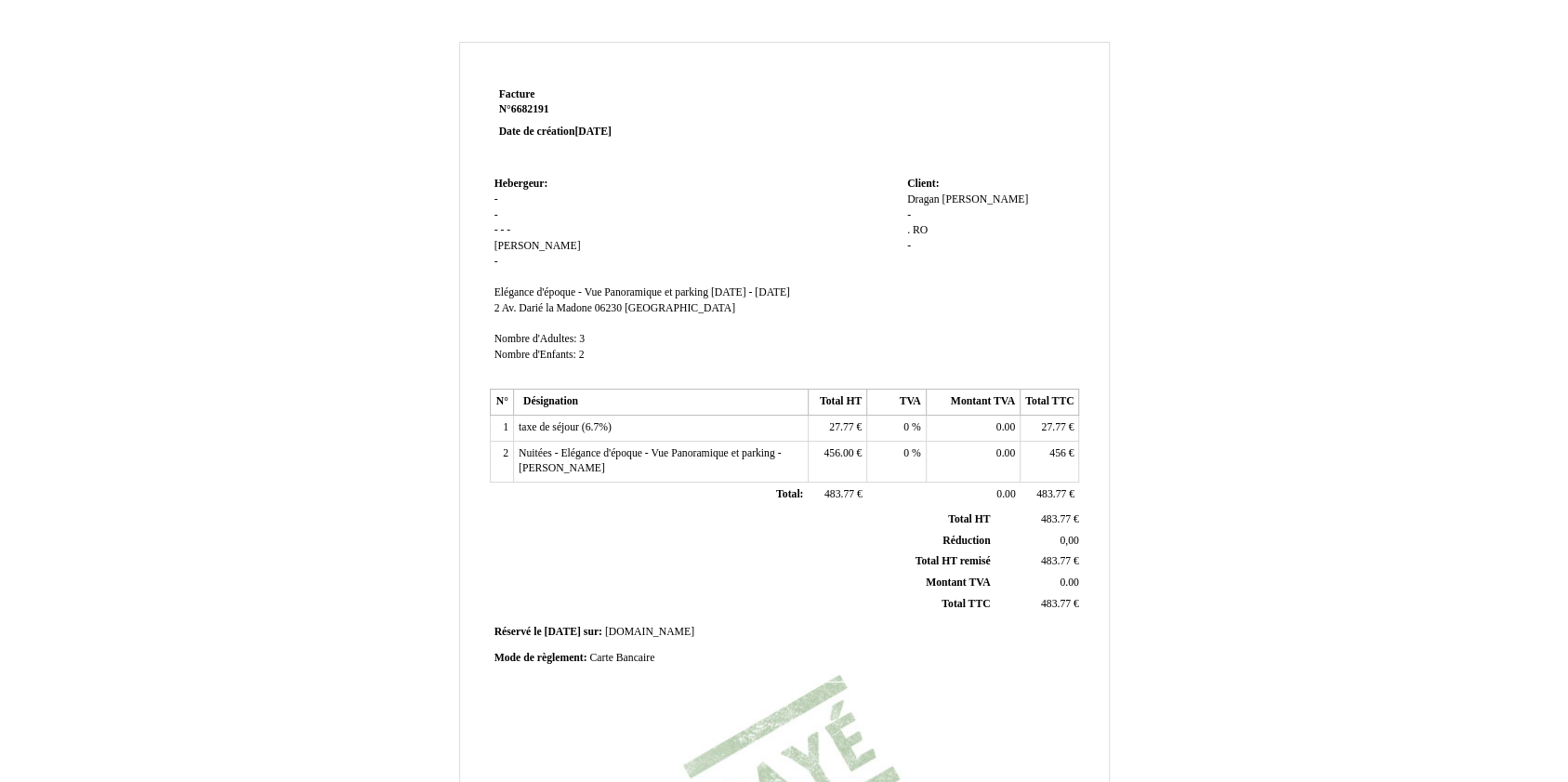
drag, startPoint x: 1181, startPoint y: 2, endPoint x: 362, endPoint y: 407, distance: 913.7
click at [362, 407] on div "Facture Facture N° 6682191 6682191 Date de création 07 September 2025 Hebergeur…" at bounding box center [784, 582] width 1088 height 1080
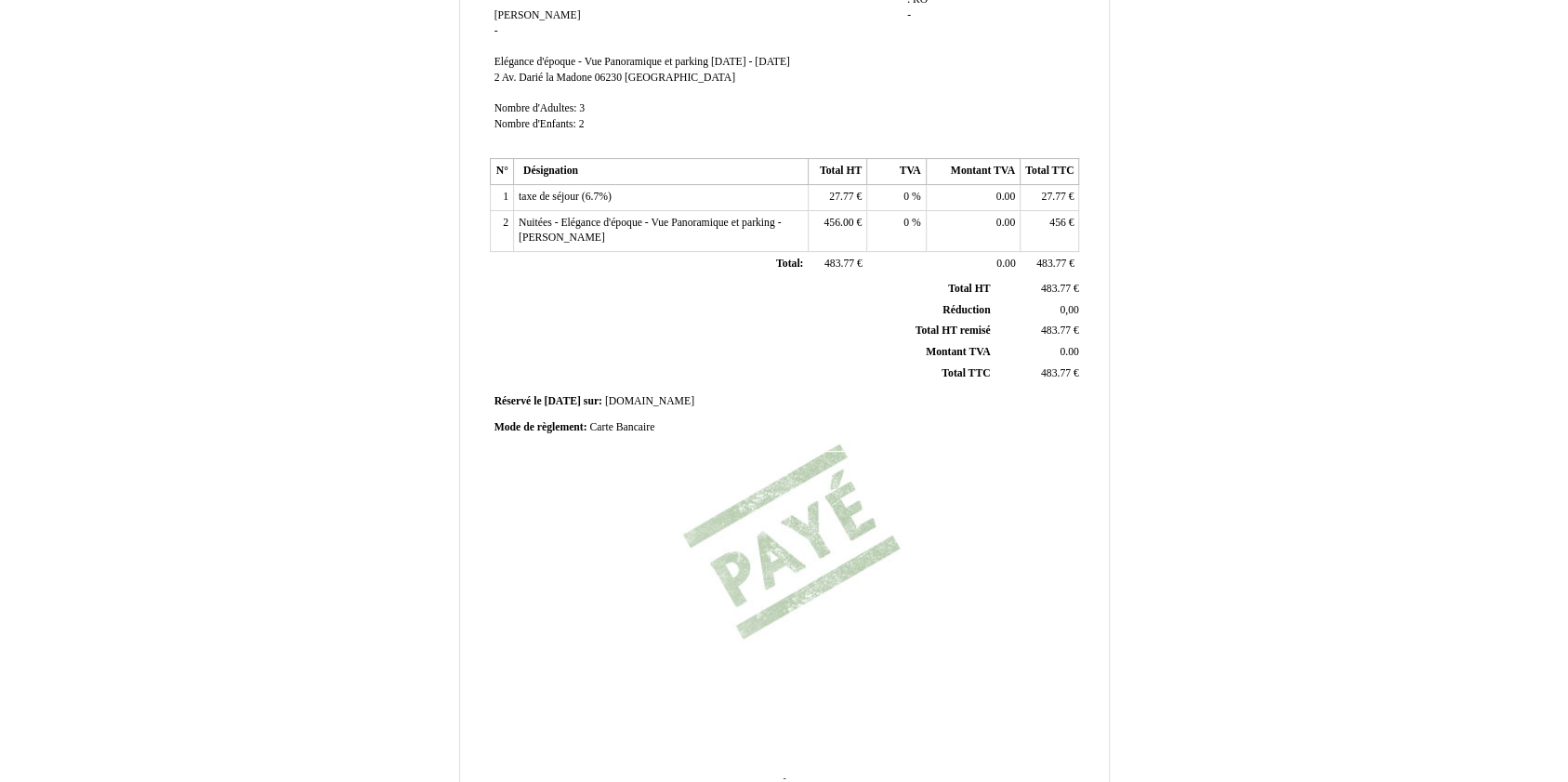
scroll to position [339, 0]
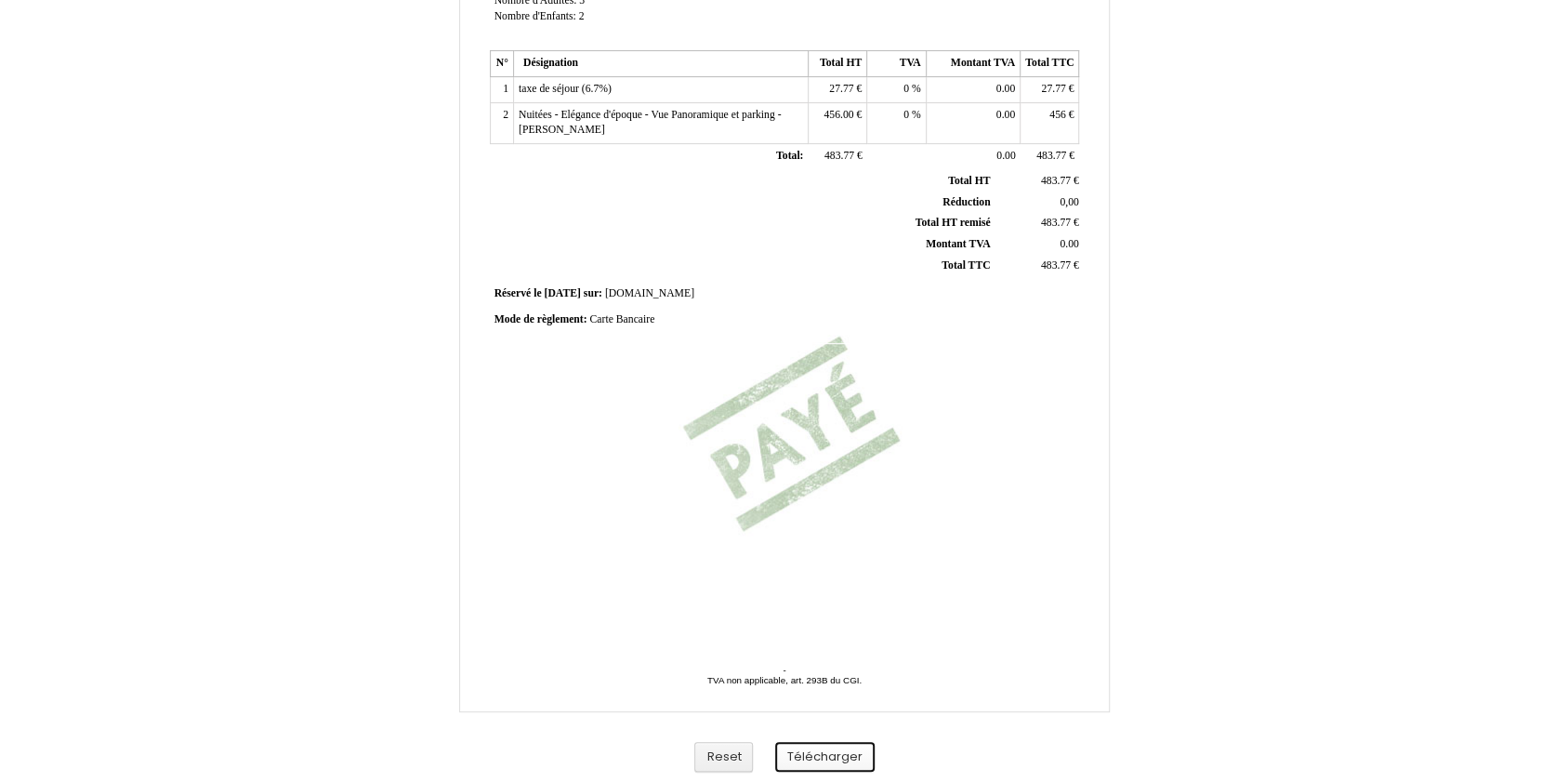
click at [831, 586] on button "Télécharger" at bounding box center [825, 757] width 99 height 31
